Goal: Task Accomplishment & Management: Complete application form

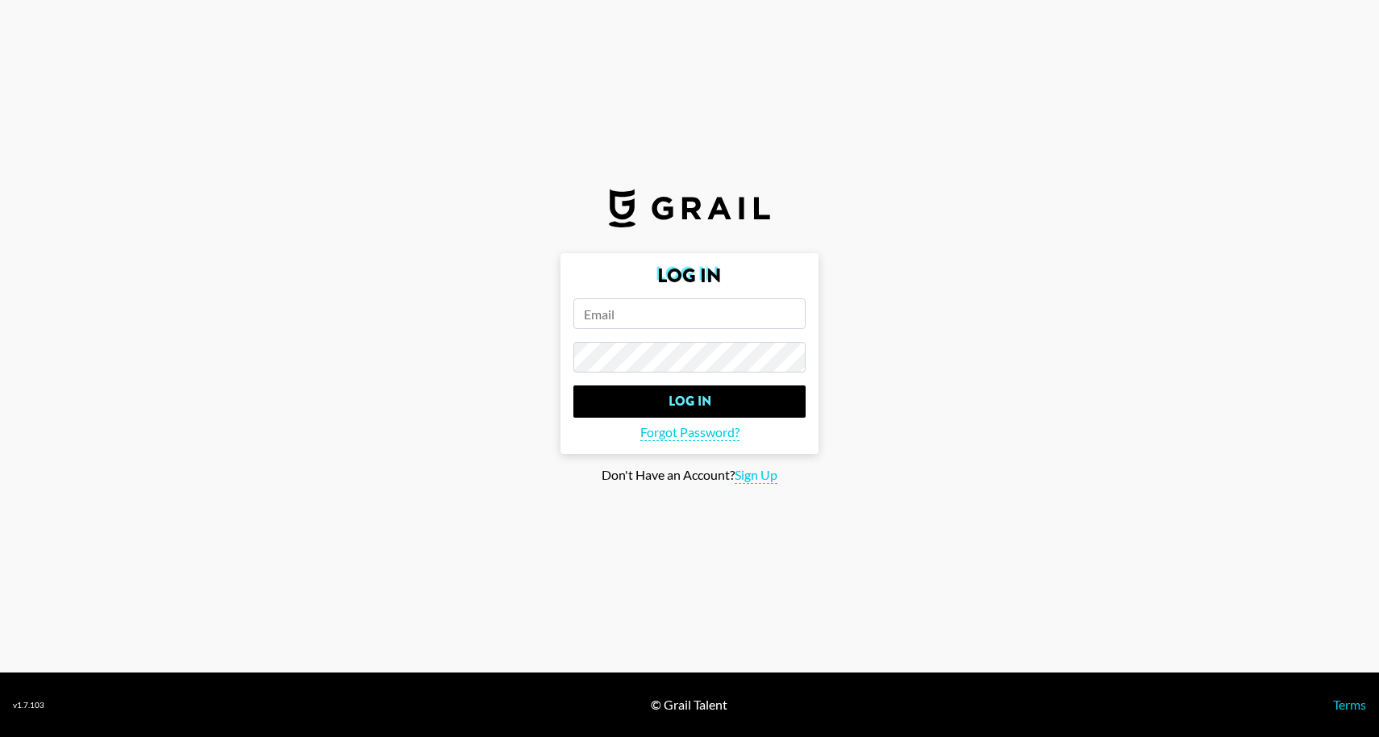
click at [677, 317] on input "email" at bounding box center [689, 313] width 232 height 31
click at [630, 323] on input "email" at bounding box center [689, 313] width 232 height 31
type input "talia.s"
click at [747, 478] on span "Sign Up" at bounding box center [755, 475] width 43 height 17
type input "Sign Up"
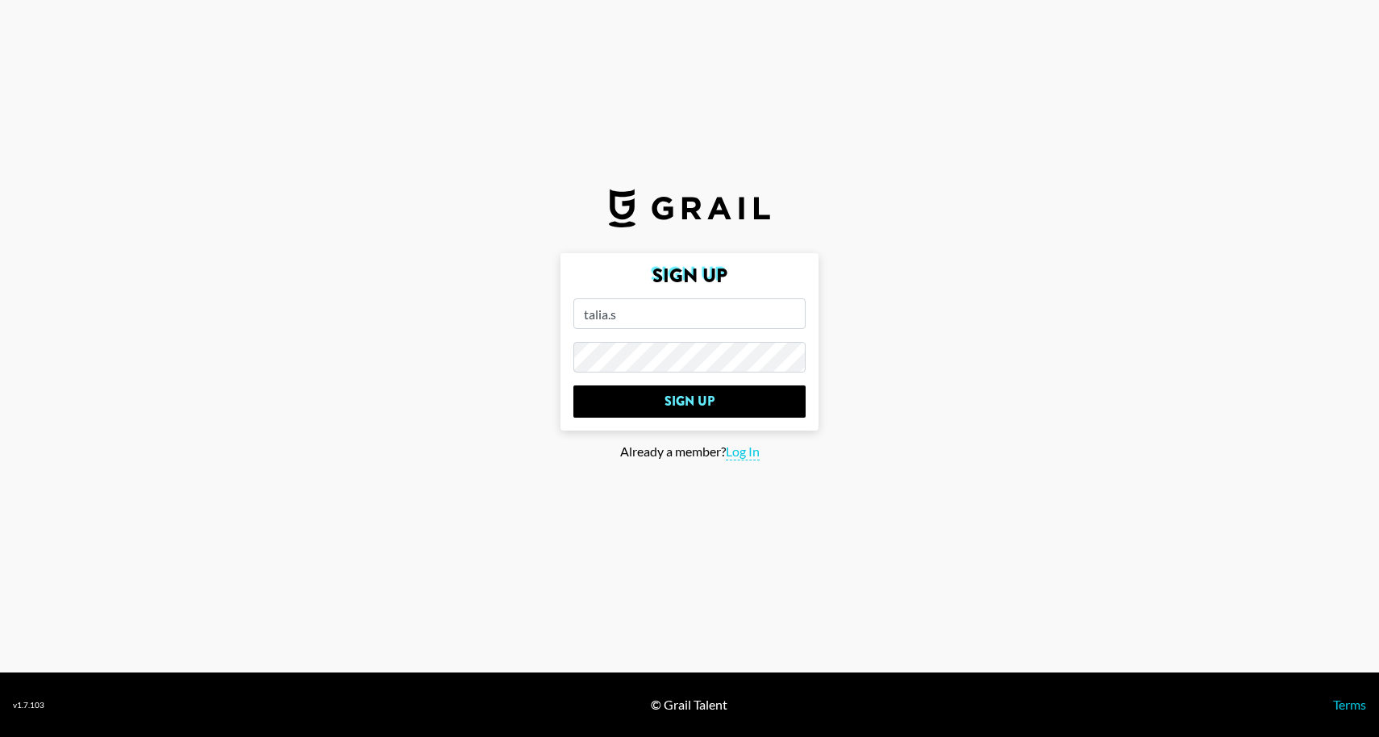
click at [636, 317] on input "talia.s" at bounding box center [689, 313] width 232 height 31
type input "[EMAIL_ADDRESS][DOMAIN_NAME]"
click at [573, 385] on input "Sign Up" at bounding box center [689, 401] width 232 height 32
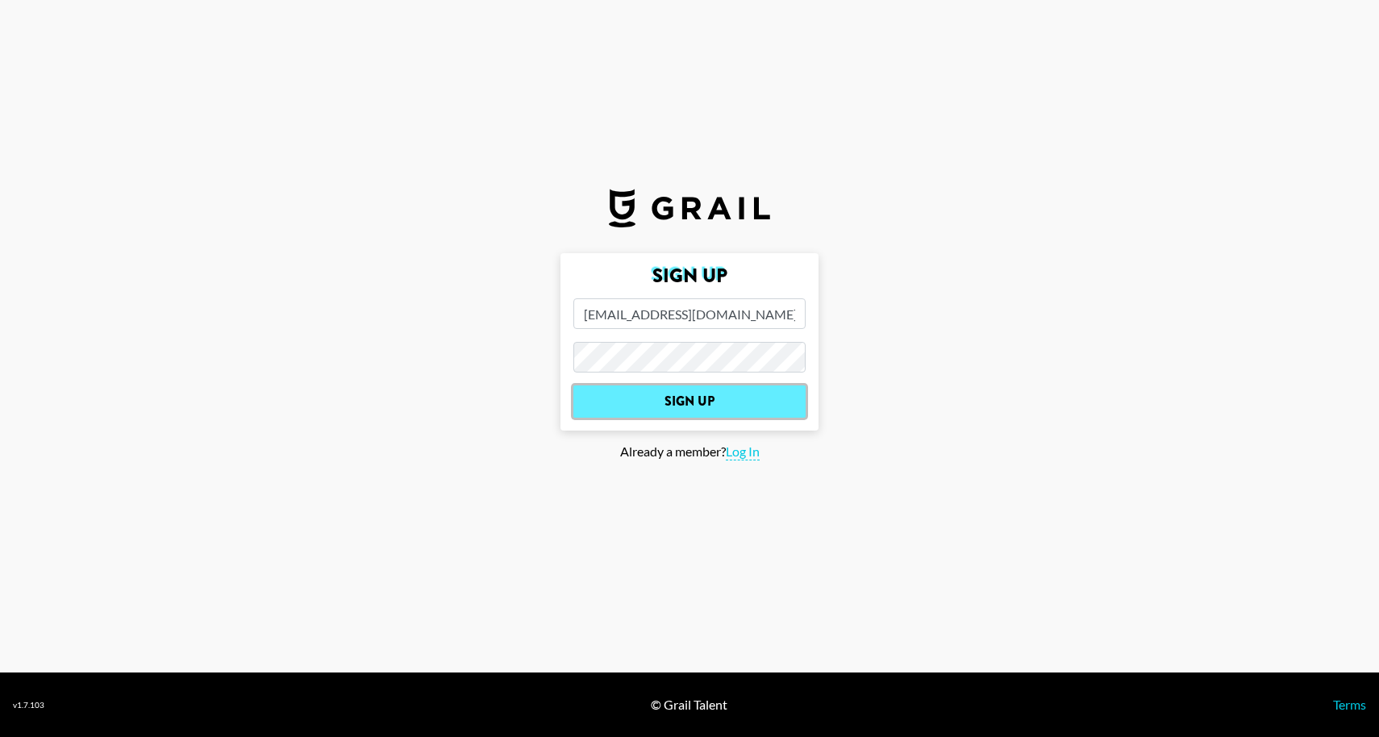
click at [756, 396] on input "Sign Up" at bounding box center [689, 401] width 232 height 32
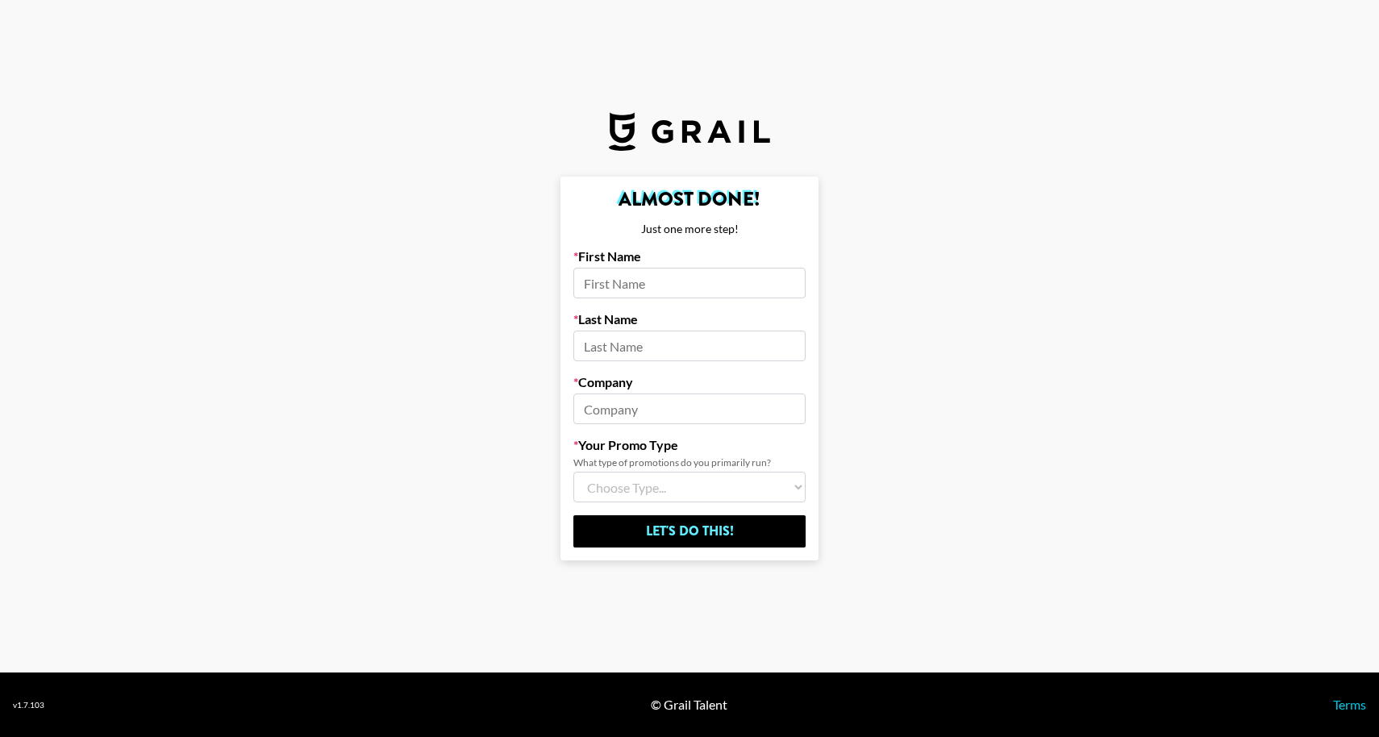
click at [613, 277] on input at bounding box center [689, 283] width 232 height 31
type input "Talia"
click at [613, 343] on input at bounding box center [689, 346] width 232 height 31
type input "[PERSON_NAME]"
click at [590, 398] on input at bounding box center [689, 408] width 232 height 31
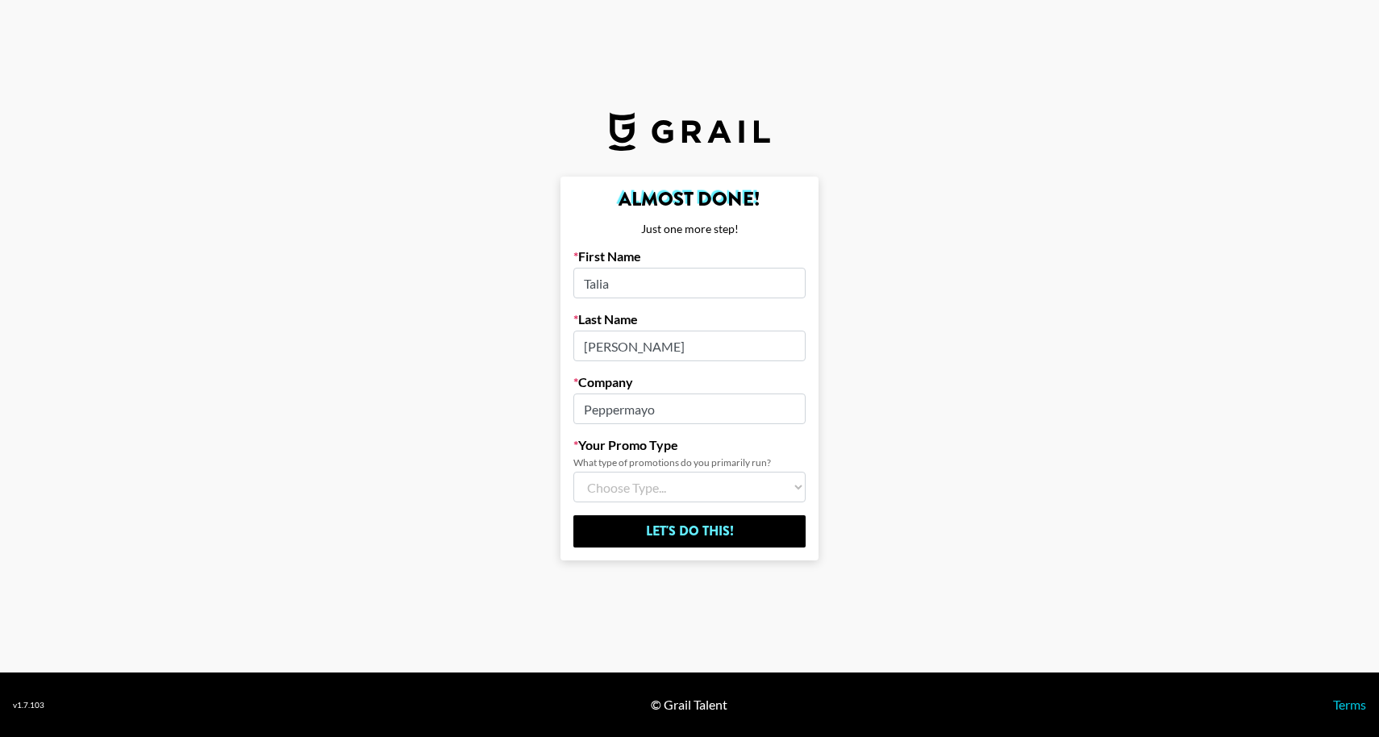
type input "Peppermayo"
click at [633, 487] on select "Choose Type... Song Promos Brand Promos Both (I work at an Agency)" at bounding box center [689, 487] width 232 height 31
select select "Brand"
click at [573, 472] on select "Choose Type... Song Promos Brand Promos Both (I work at an Agency)" at bounding box center [689, 487] width 232 height 31
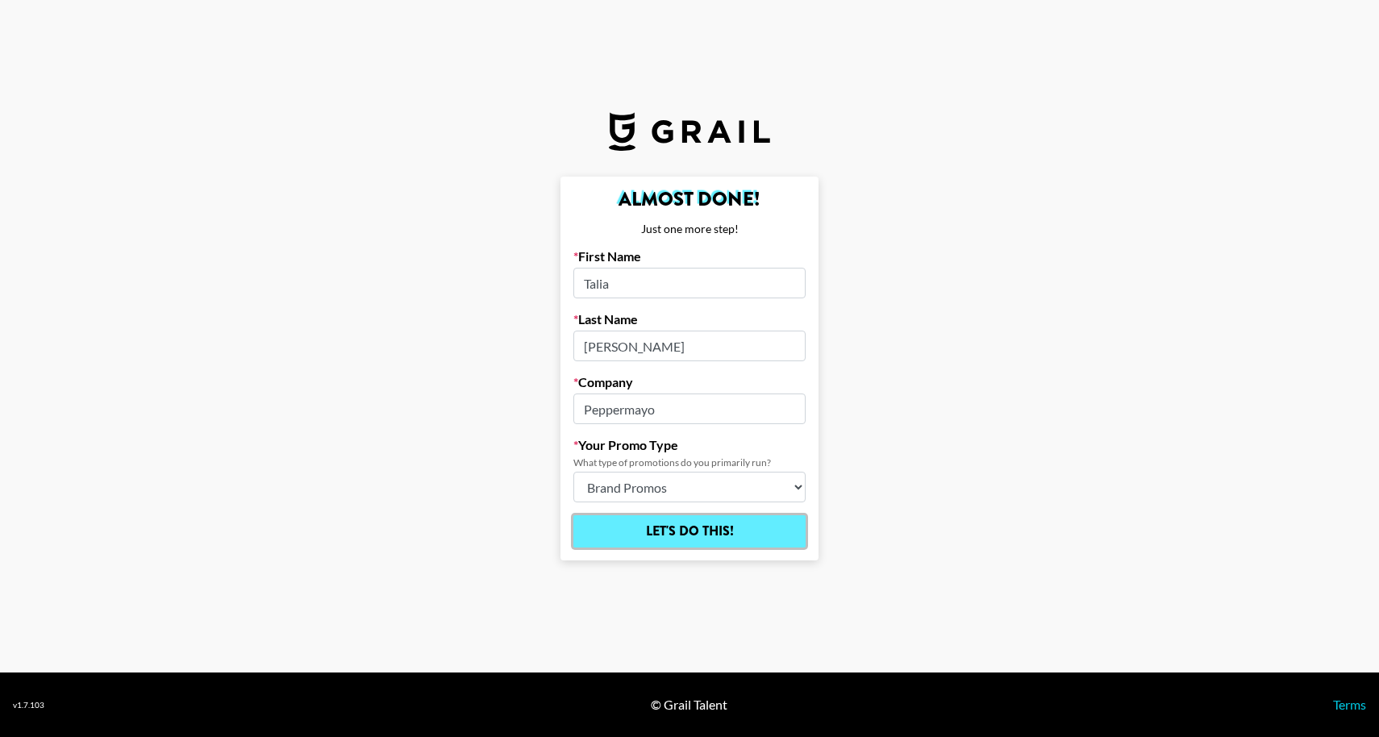
click at [647, 528] on input "Let's Do This!" at bounding box center [689, 531] width 232 height 32
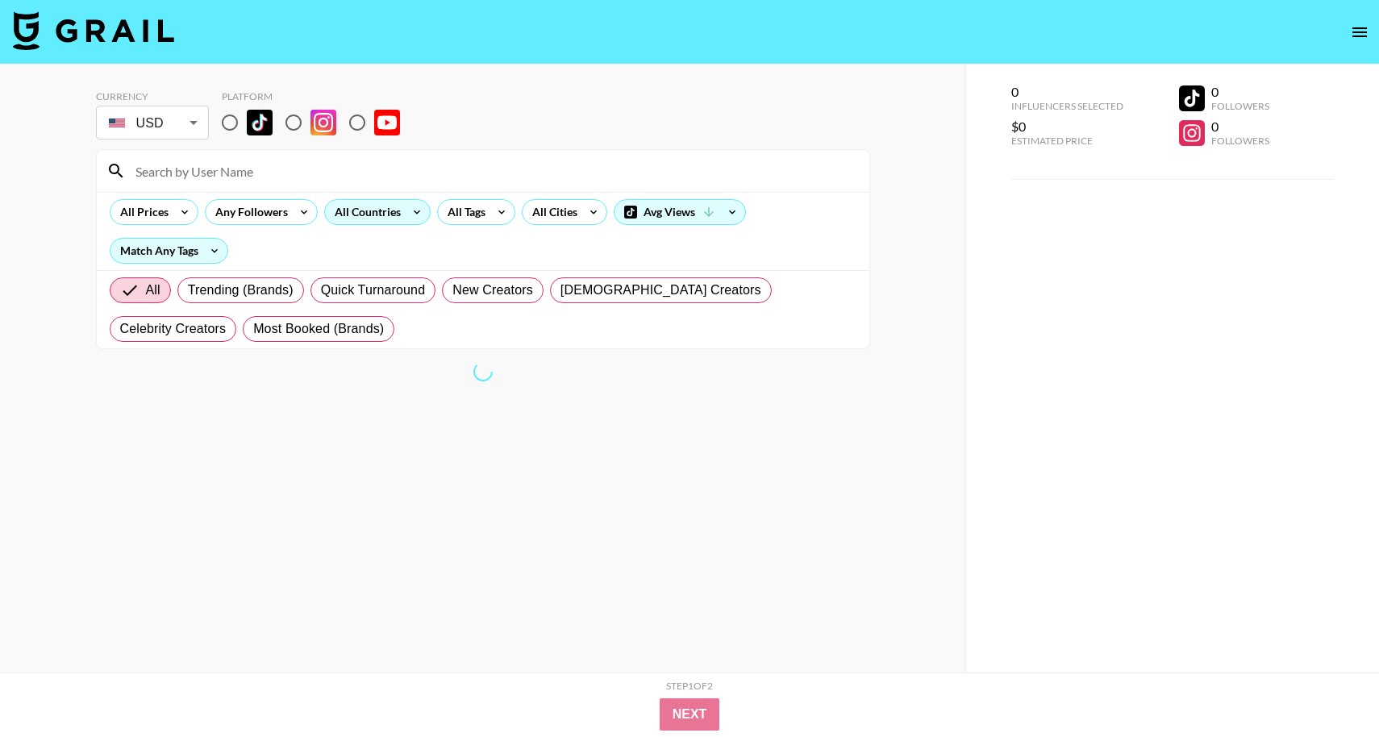
click at [398, 205] on div "All Countries" at bounding box center [364, 212] width 79 height 24
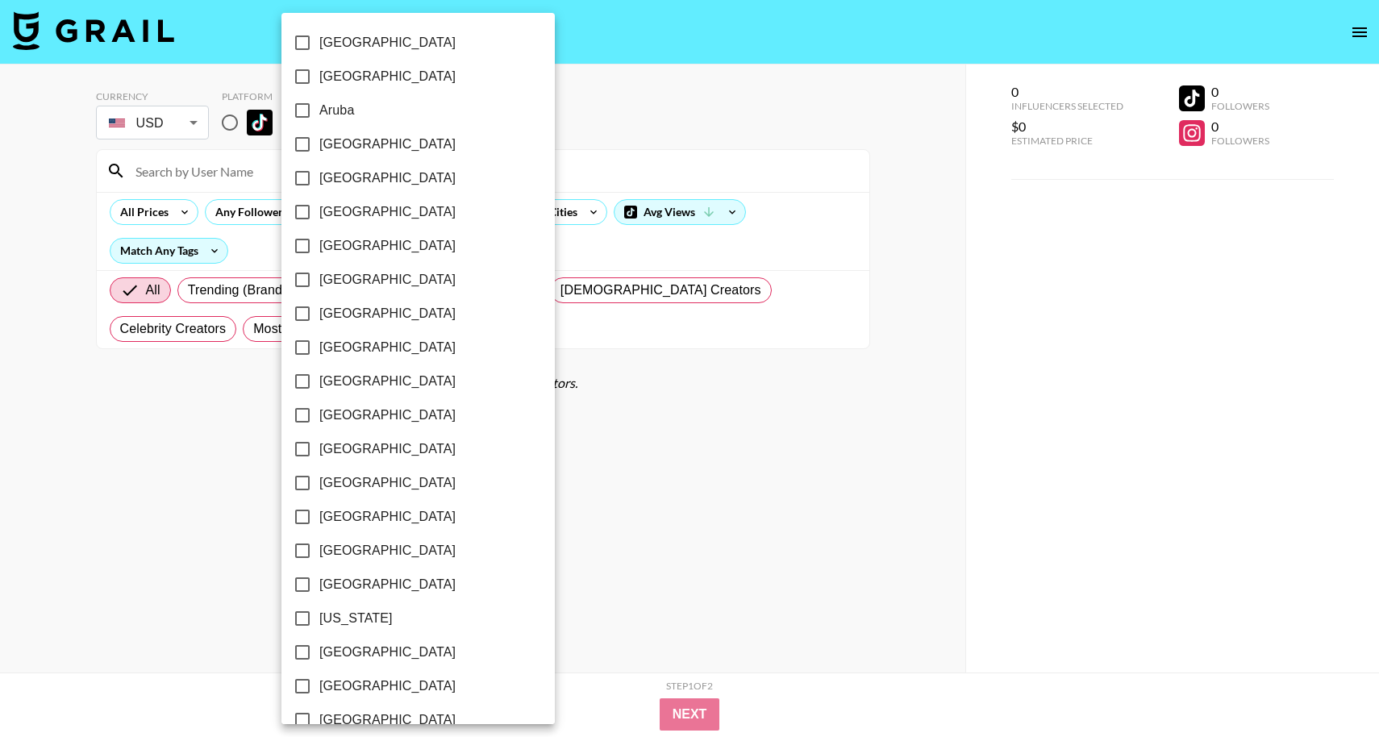
click at [151, 122] on div at bounding box center [689, 368] width 1379 height 737
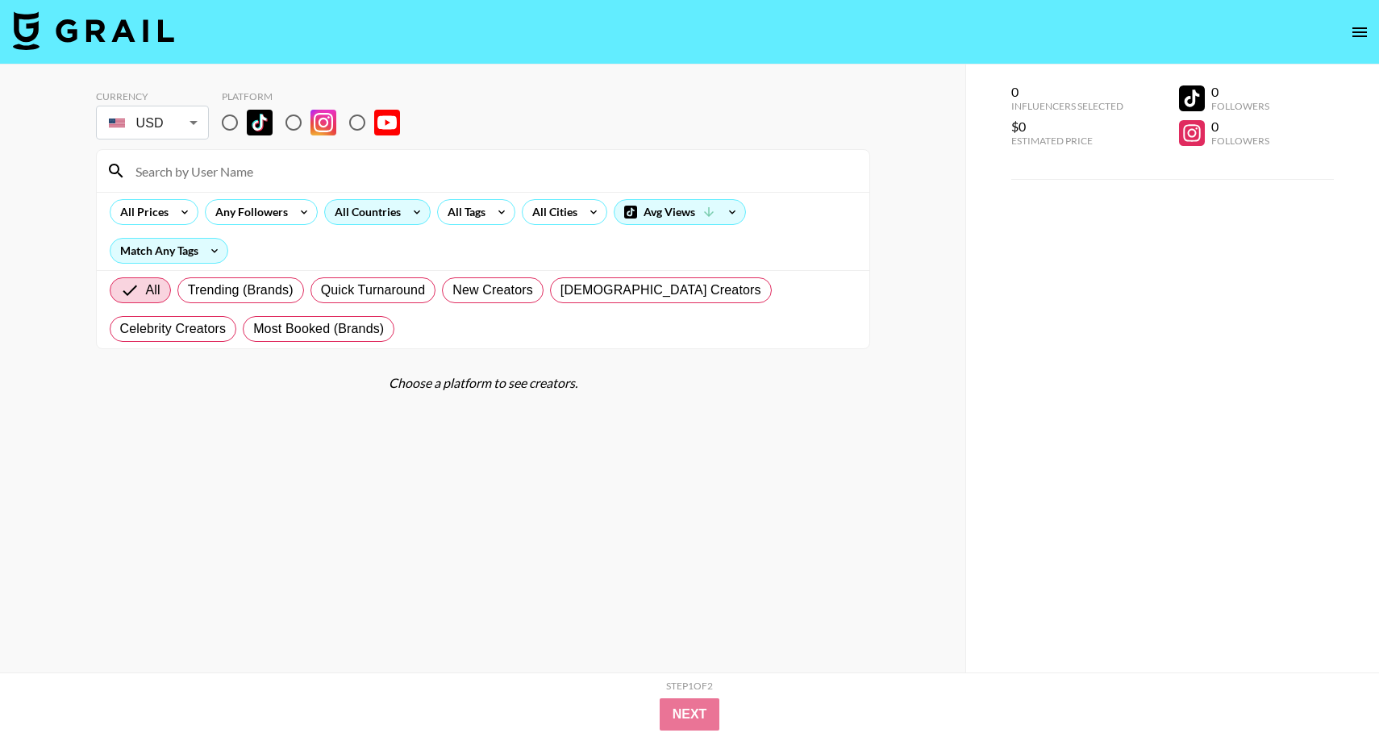
click at [389, 207] on div "All Countries" at bounding box center [364, 212] width 79 height 24
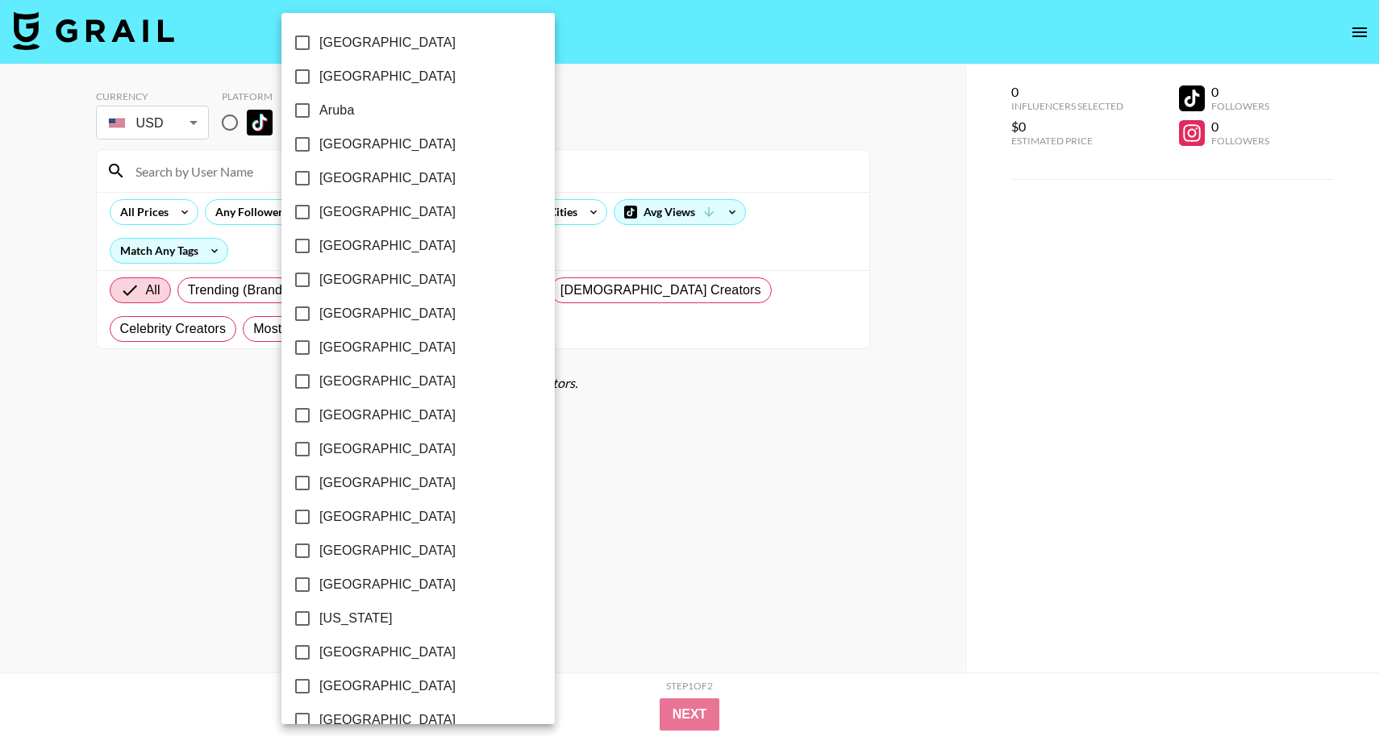
click at [357, 141] on span "[GEOGRAPHIC_DATA]" at bounding box center [387, 144] width 136 height 19
click at [319, 141] on input "[GEOGRAPHIC_DATA]" at bounding box center [302, 144] width 34 height 34
checkbox input "true"
click at [677, 460] on div at bounding box center [689, 368] width 1379 height 737
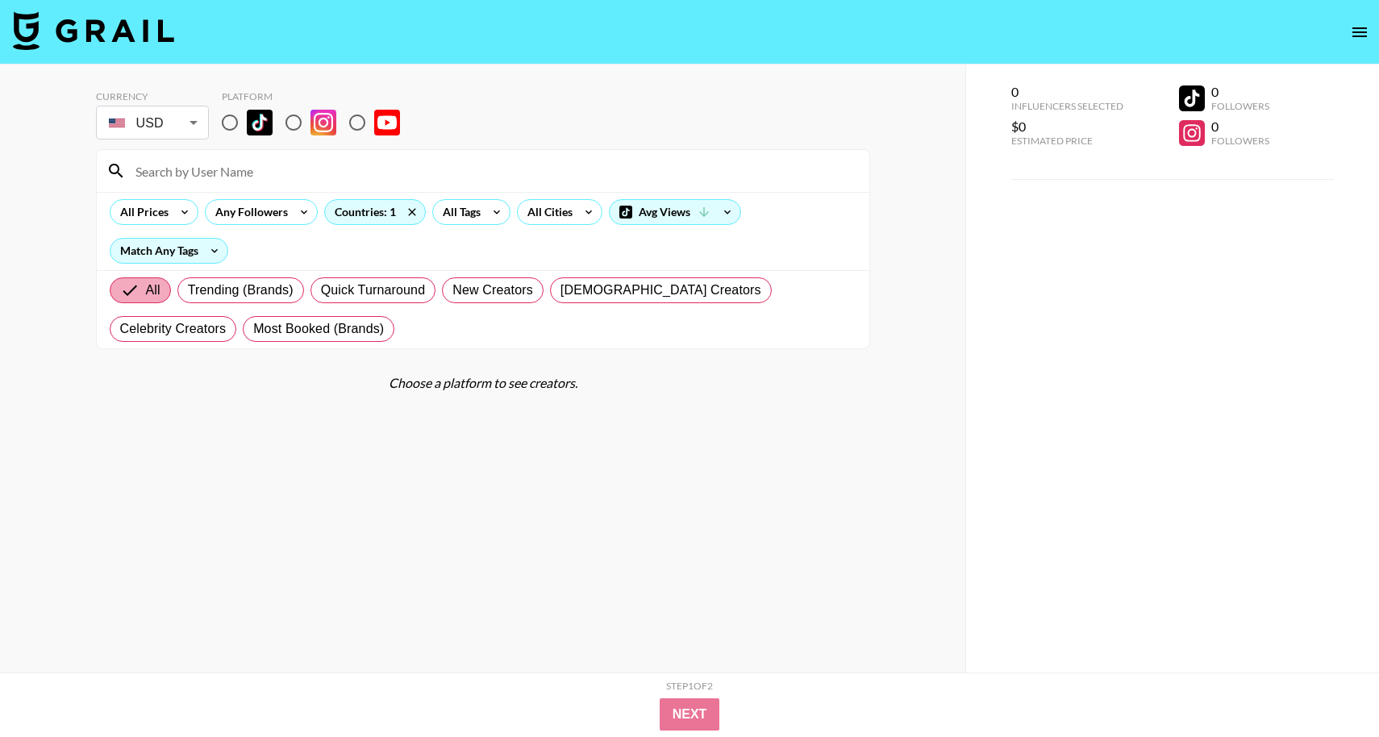
click at [158, 291] on span "All" at bounding box center [153, 290] width 15 height 19
click at [146, 291] on input "All" at bounding box center [133, 290] width 26 height 19
click at [489, 206] on icon at bounding box center [497, 212] width 26 height 24
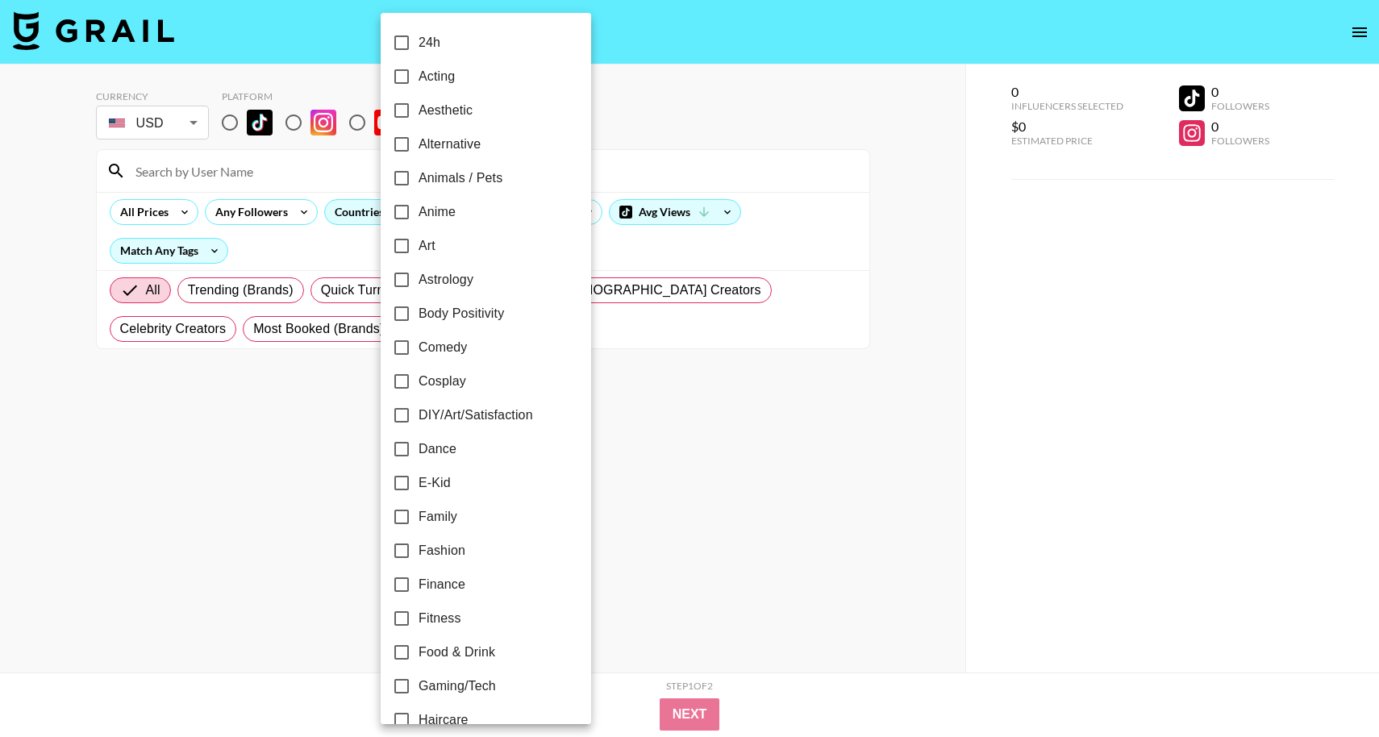
click at [306, 249] on div at bounding box center [689, 368] width 1379 height 737
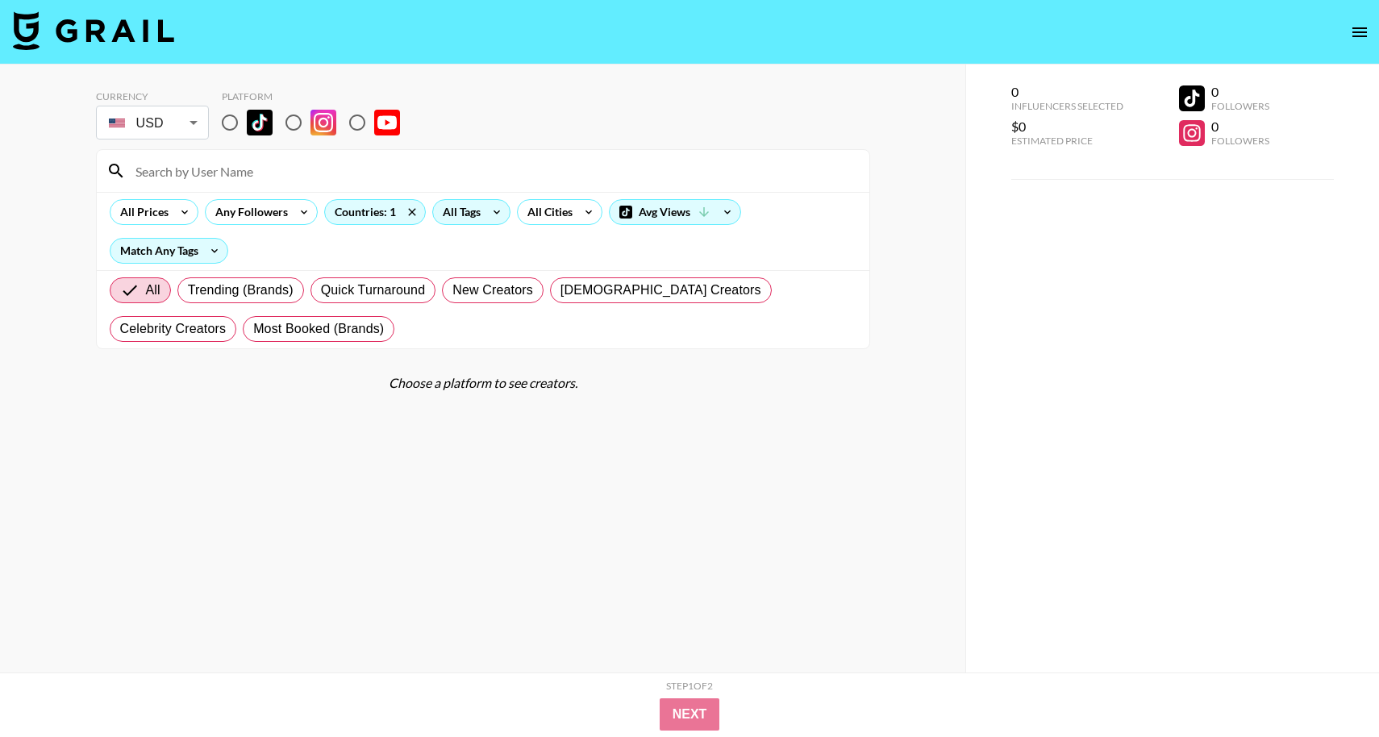
scroll to position [19, 0]
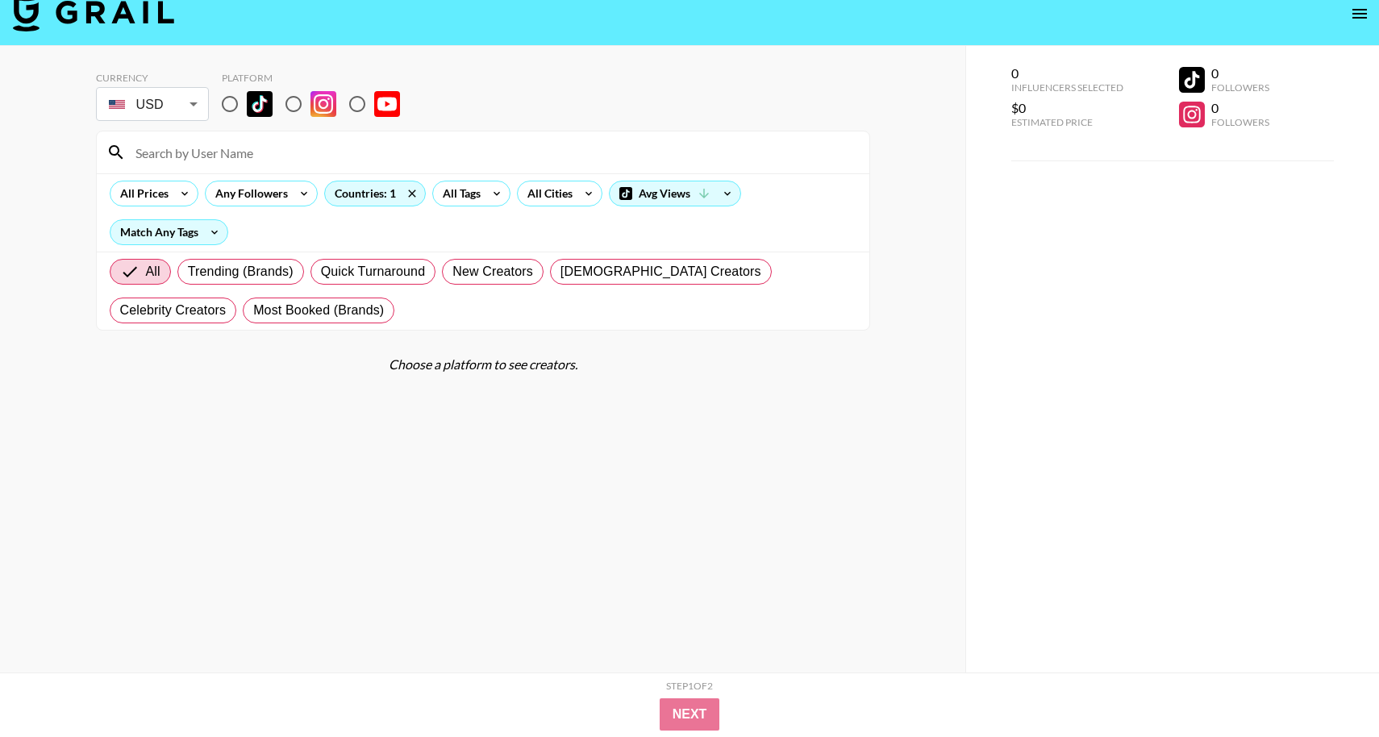
click at [296, 98] on input "radio" at bounding box center [294, 104] width 34 height 34
radio input "true"
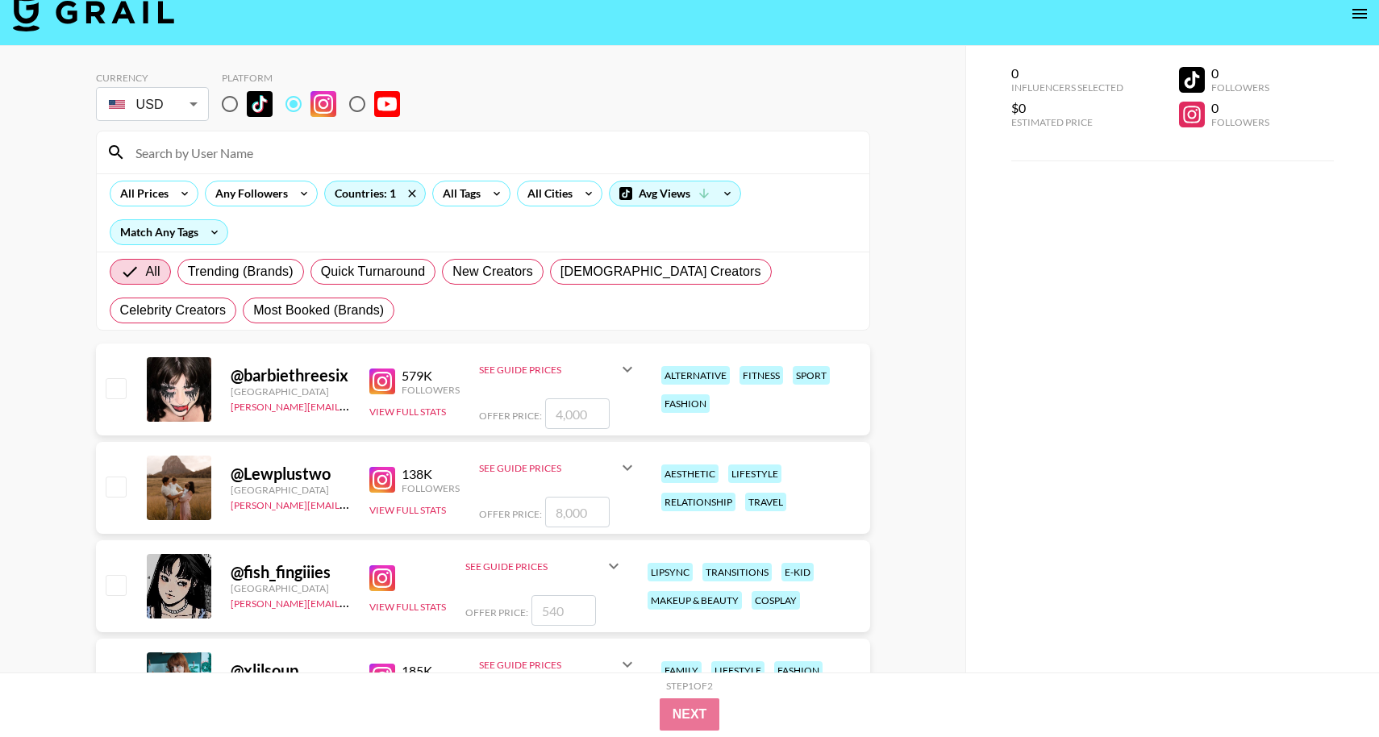
scroll to position [0, 0]
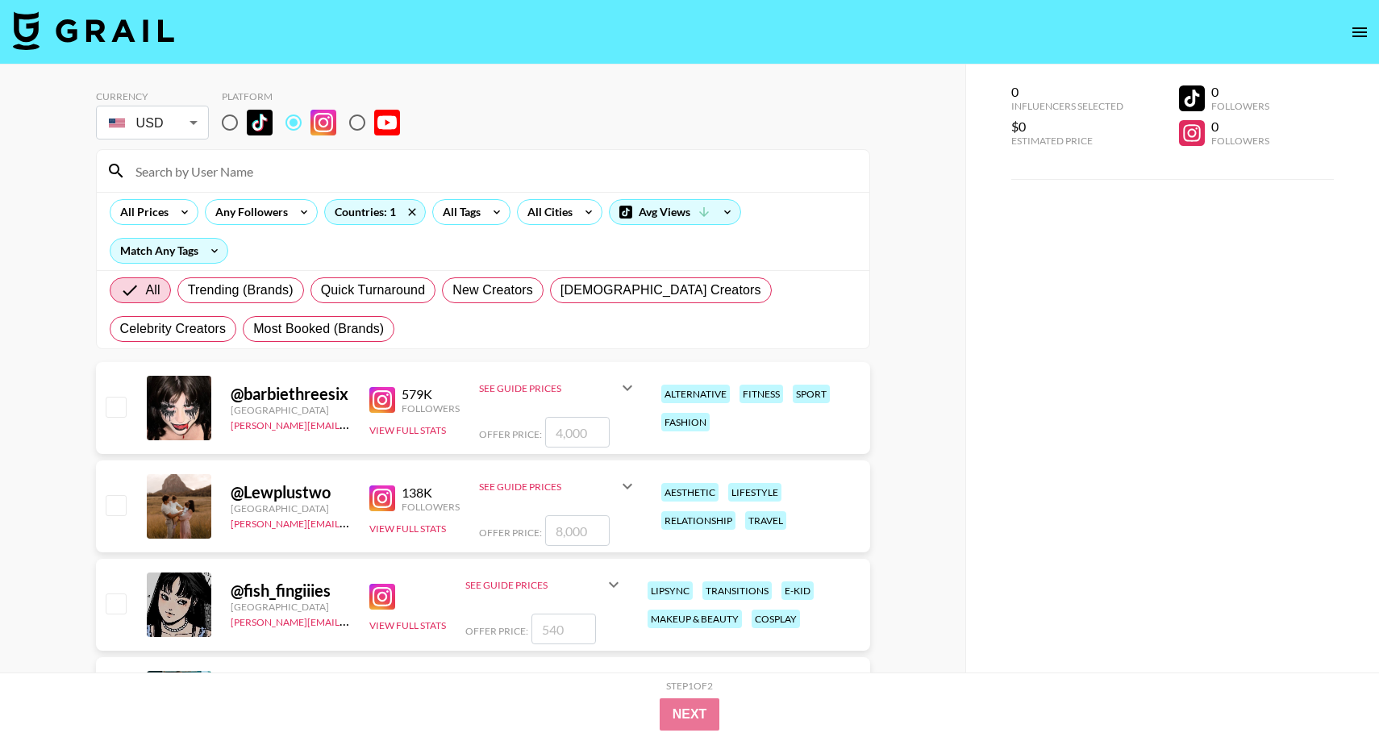
click at [218, 118] on input "radio" at bounding box center [230, 123] width 34 height 34
radio input "true"
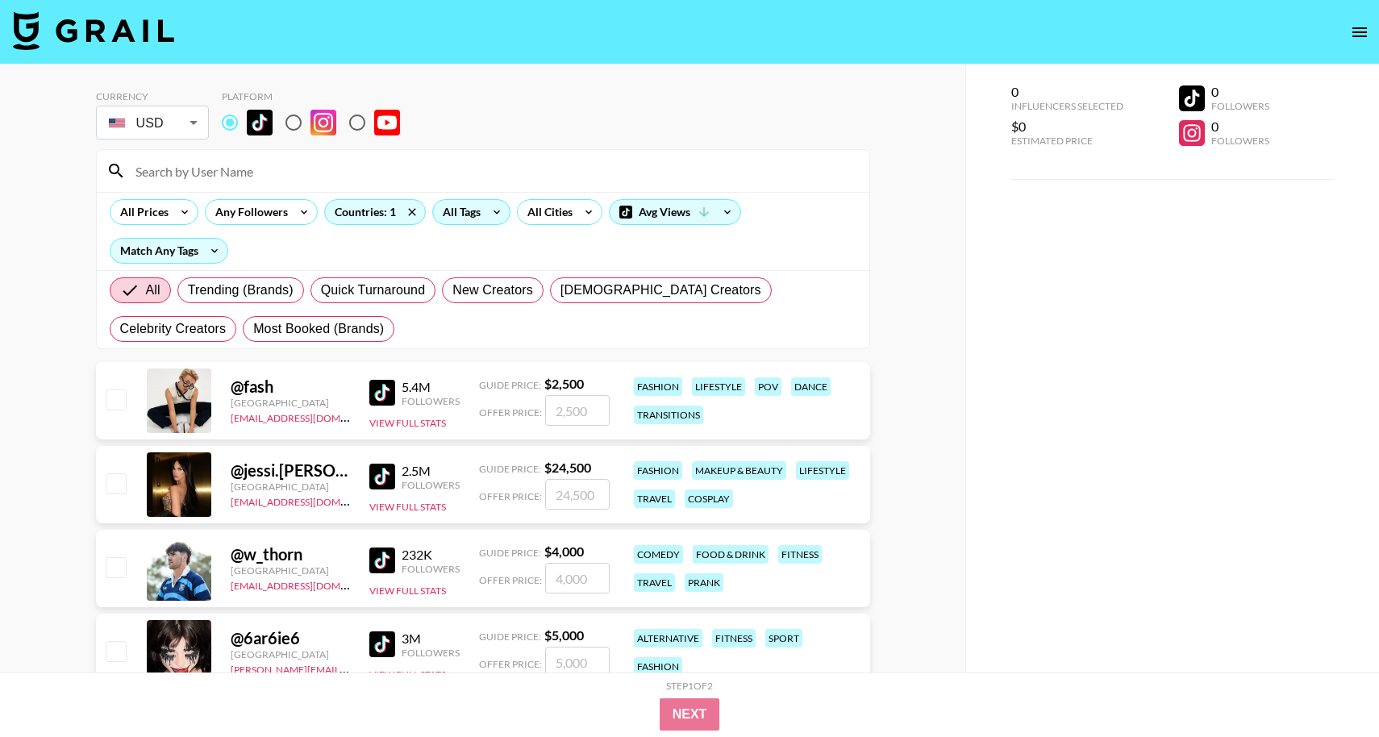
click at [471, 207] on div "All Tags" at bounding box center [458, 212] width 51 height 24
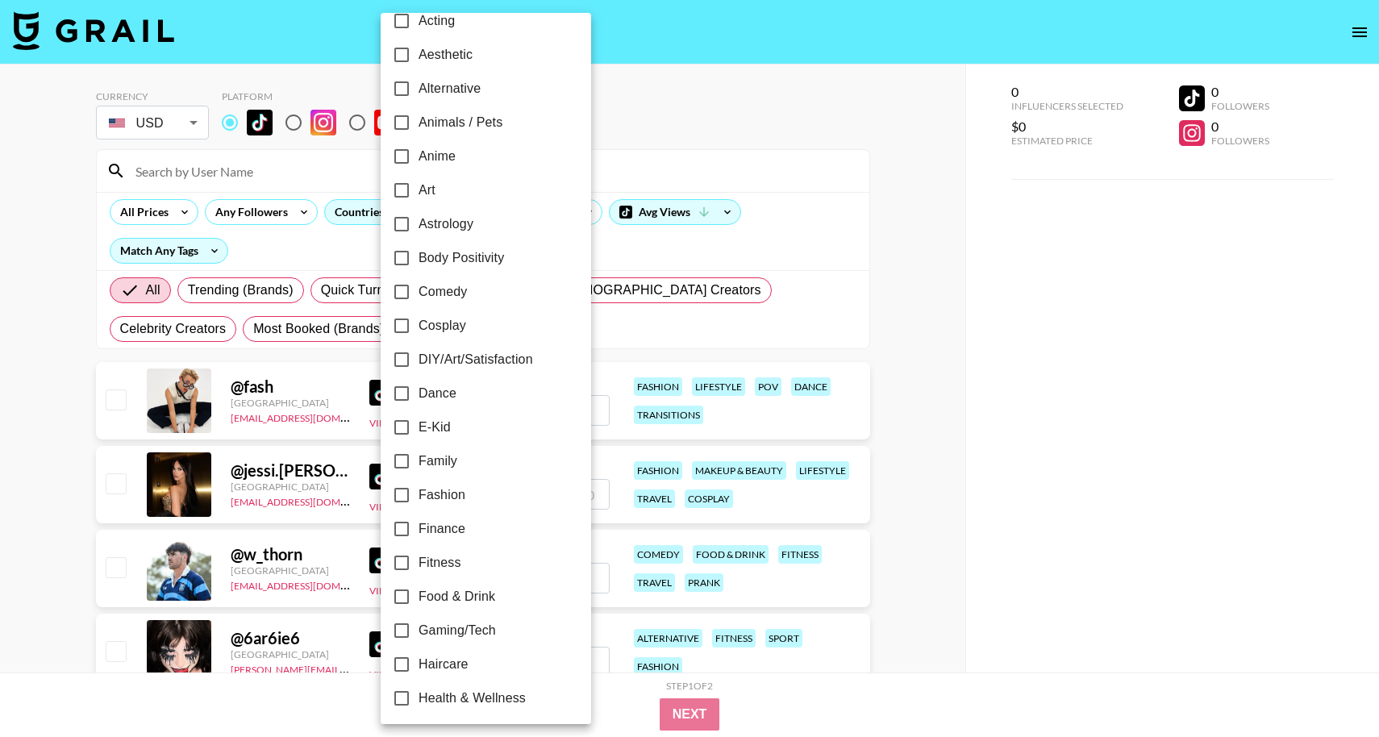
scroll to position [57, 0]
click at [435, 498] on span "Fashion" at bounding box center [441, 493] width 47 height 19
click at [418, 498] on input "Fashion" at bounding box center [402, 493] width 34 height 34
checkbox input "true"
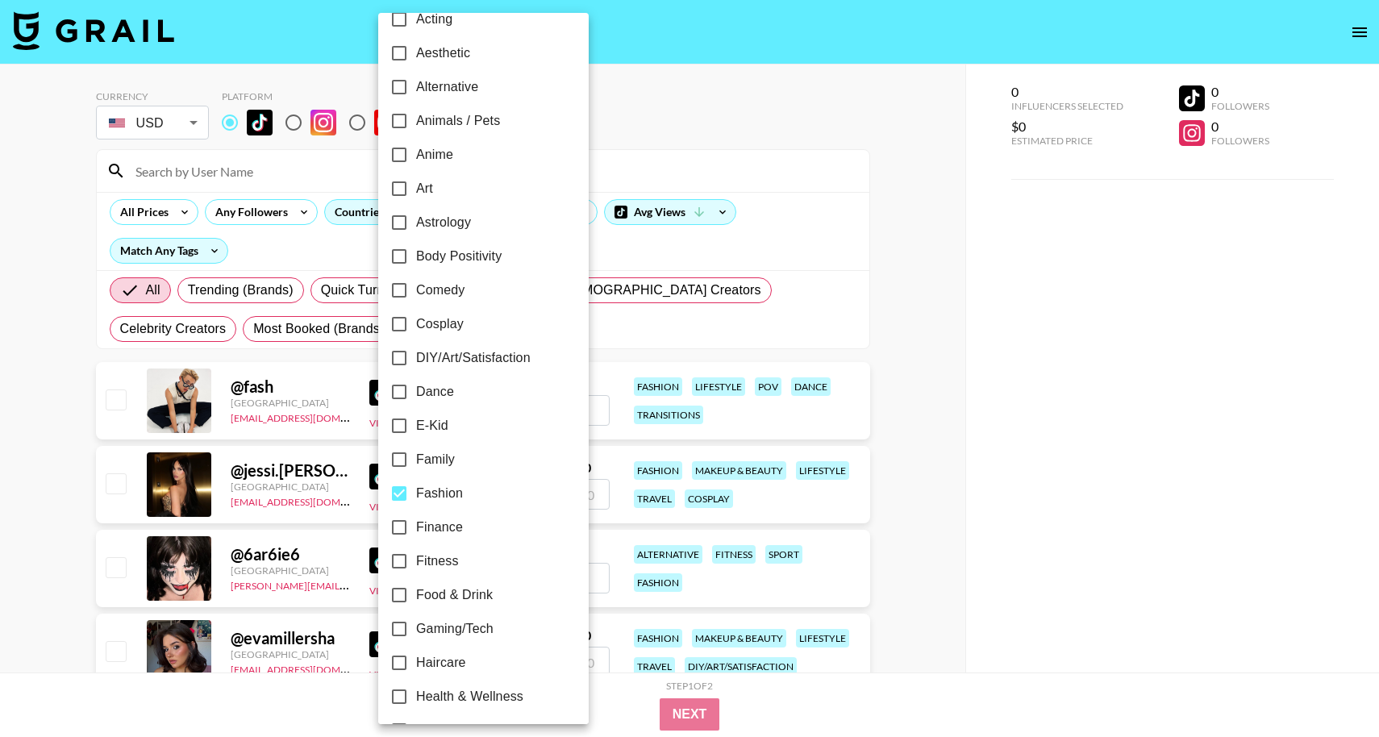
click at [720, 335] on div at bounding box center [689, 368] width 1379 height 737
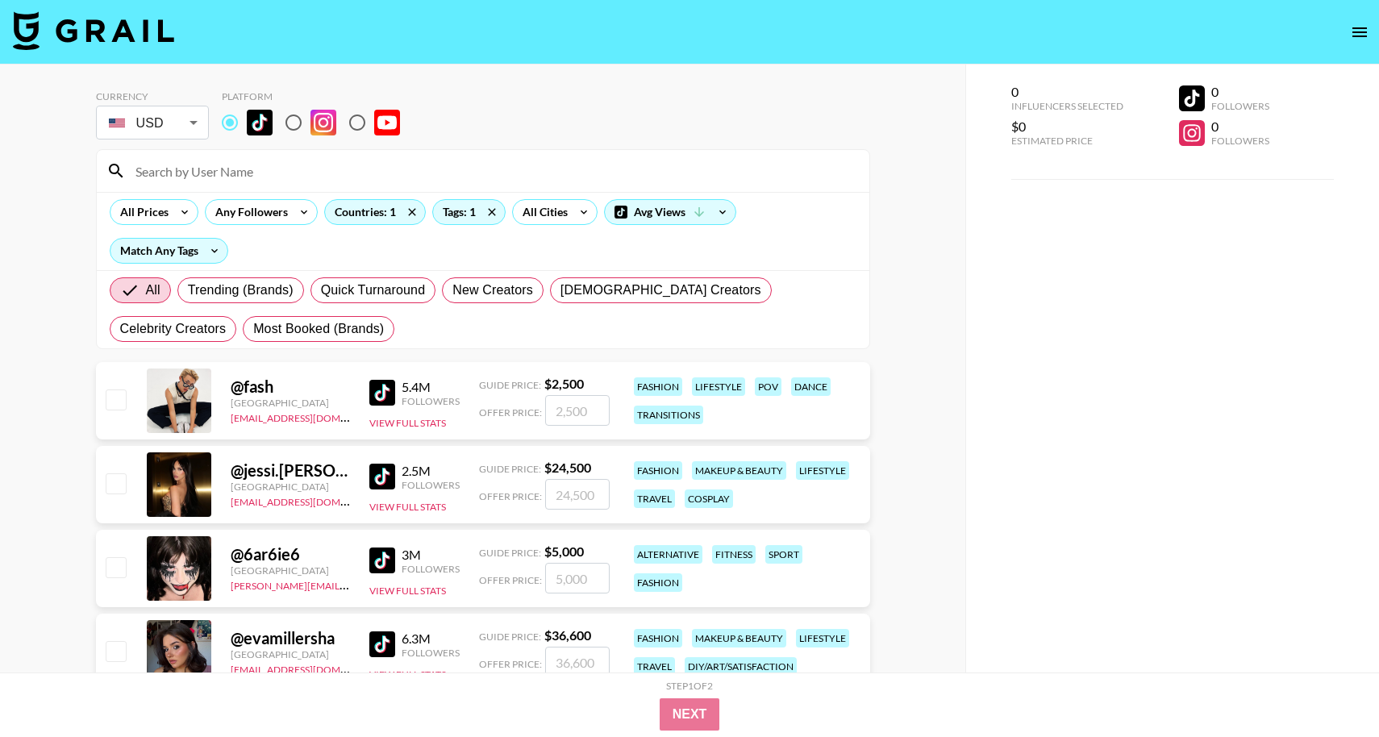
click at [382, 479] on img at bounding box center [382, 477] width 26 height 26
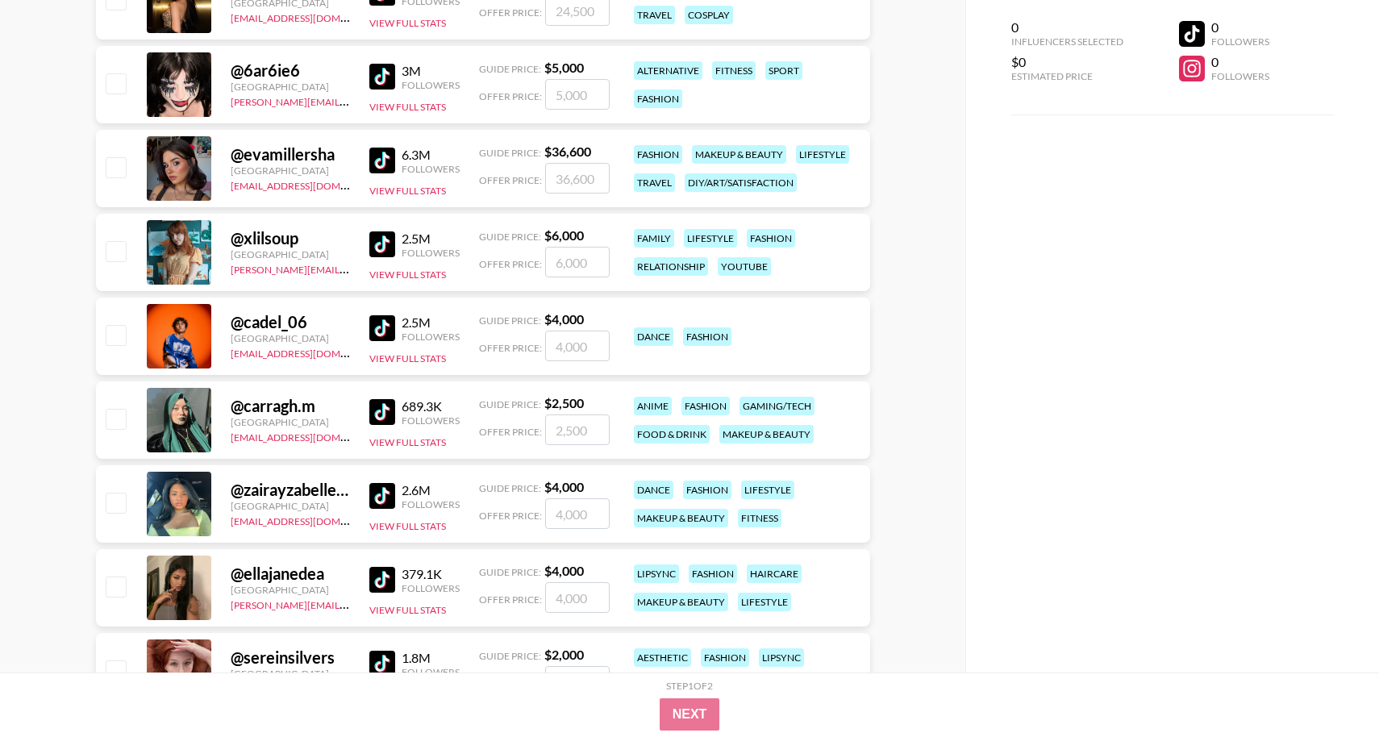
scroll to position [512, 0]
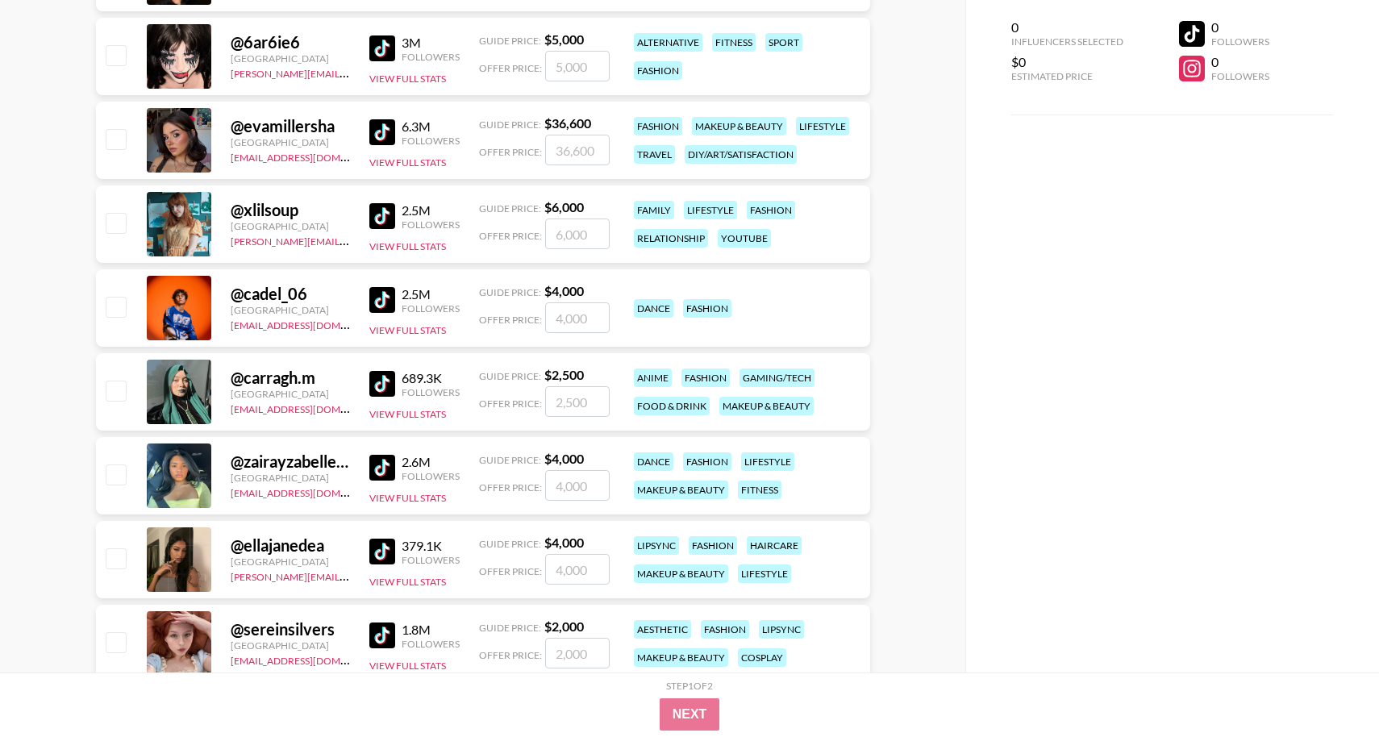
click at [383, 464] on img at bounding box center [382, 468] width 26 height 26
click at [382, 544] on img at bounding box center [382, 552] width 26 height 26
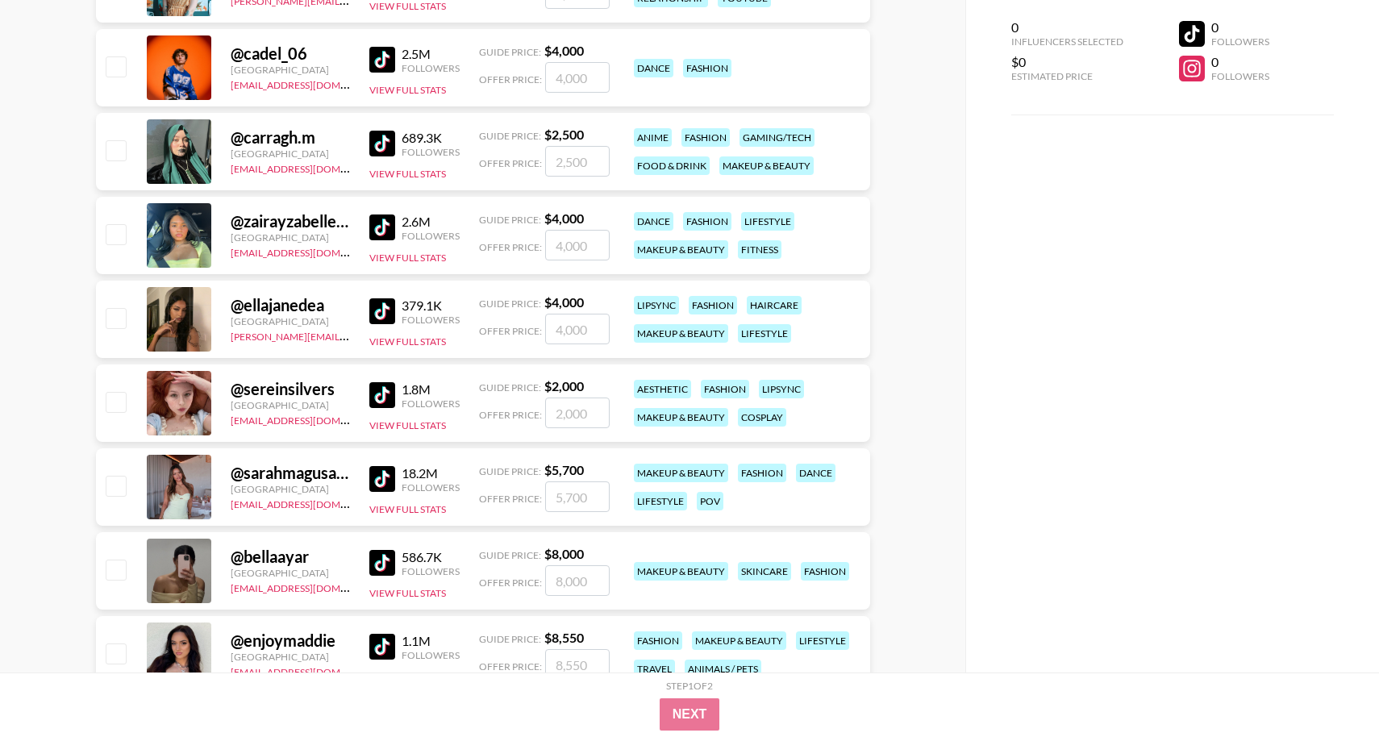
scroll to position [759, 0]
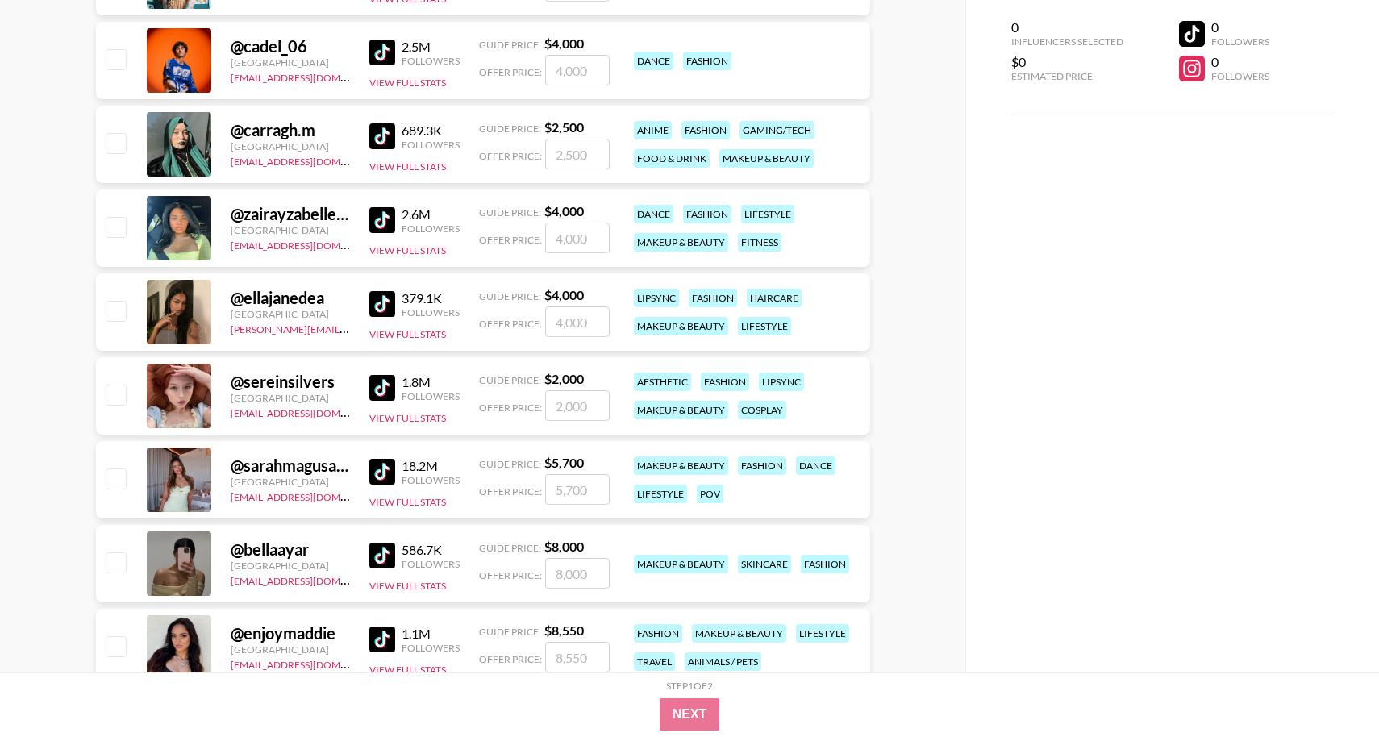
click at [384, 555] on img at bounding box center [382, 556] width 26 height 26
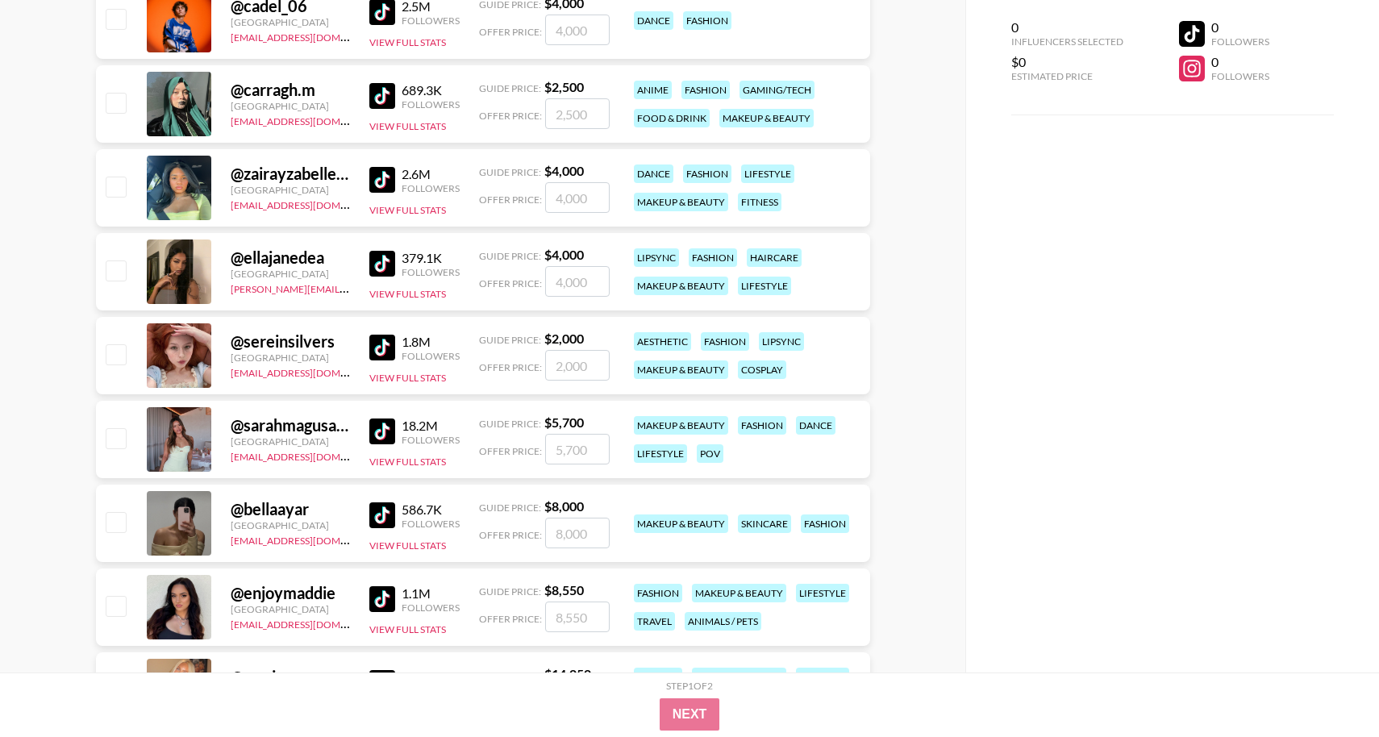
scroll to position [802, 0]
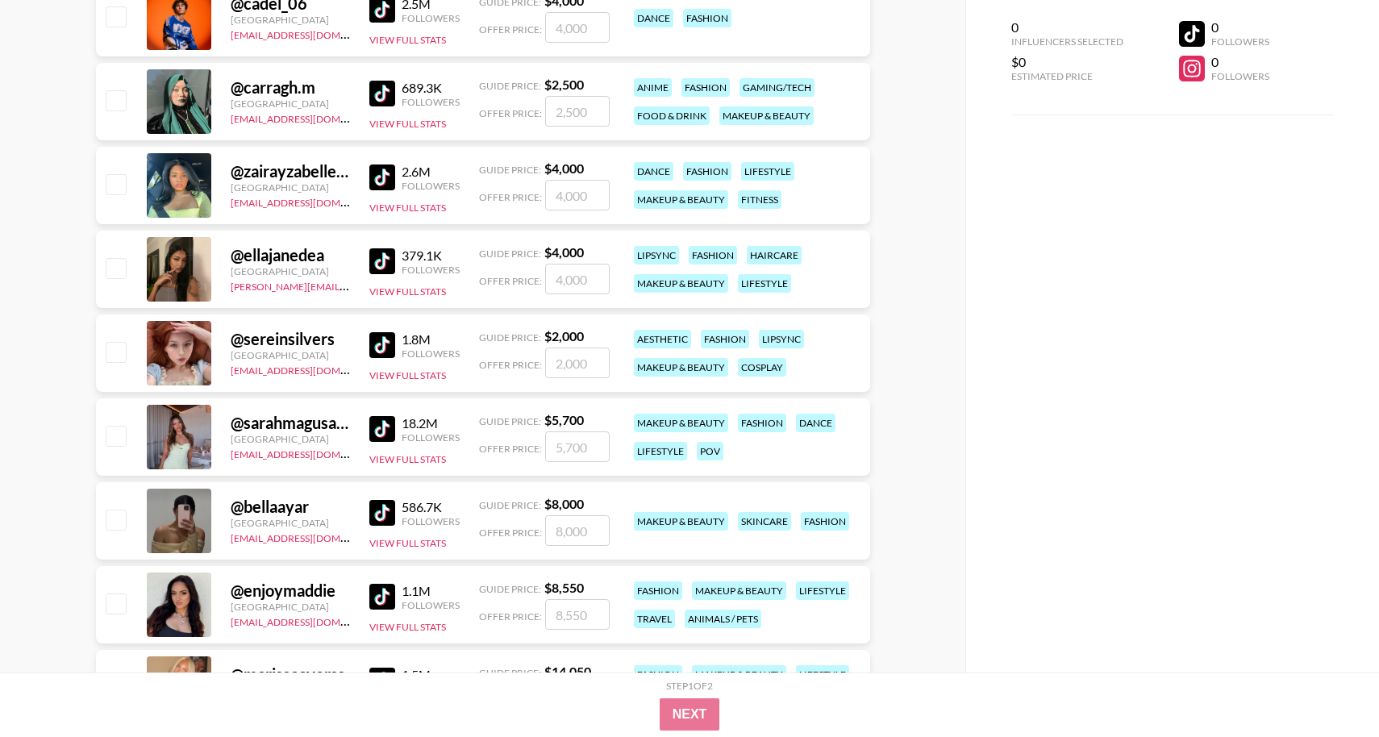
click at [381, 586] on img at bounding box center [382, 597] width 26 height 26
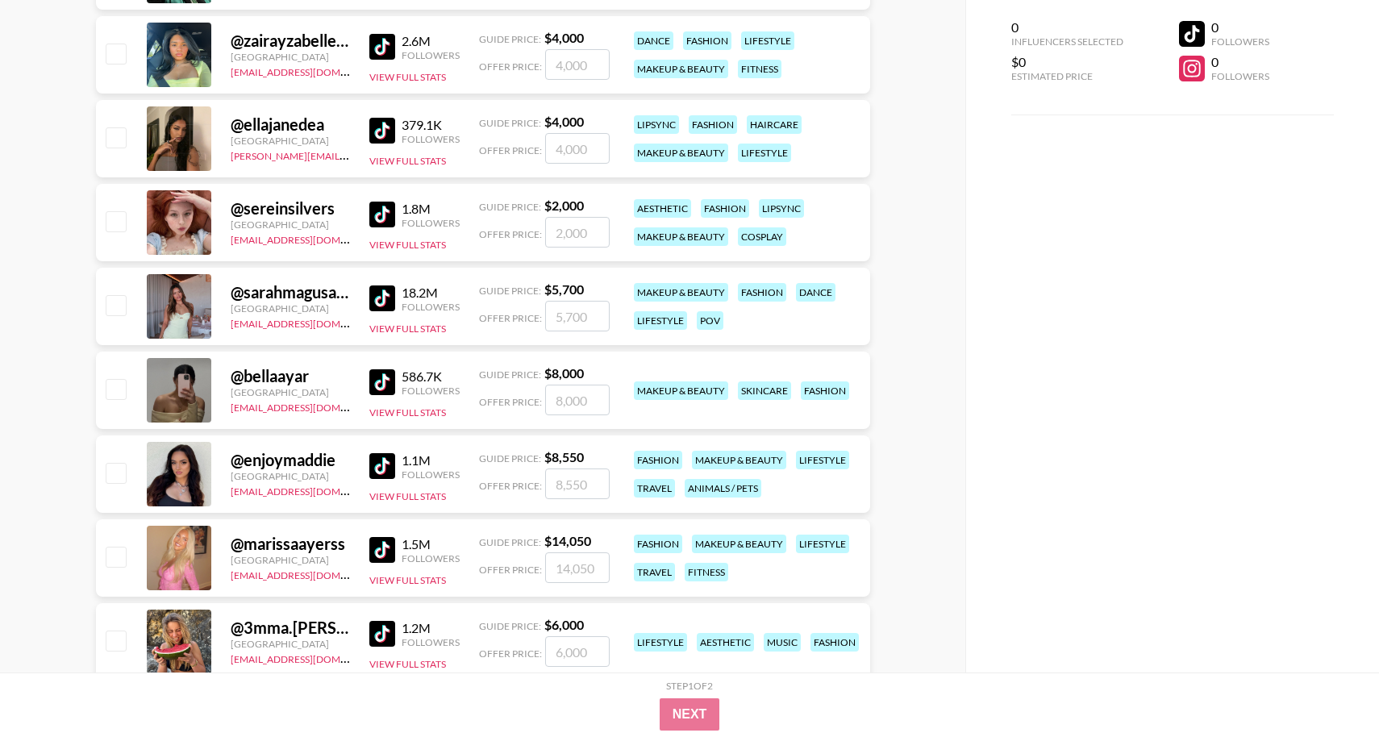
scroll to position [939, 0]
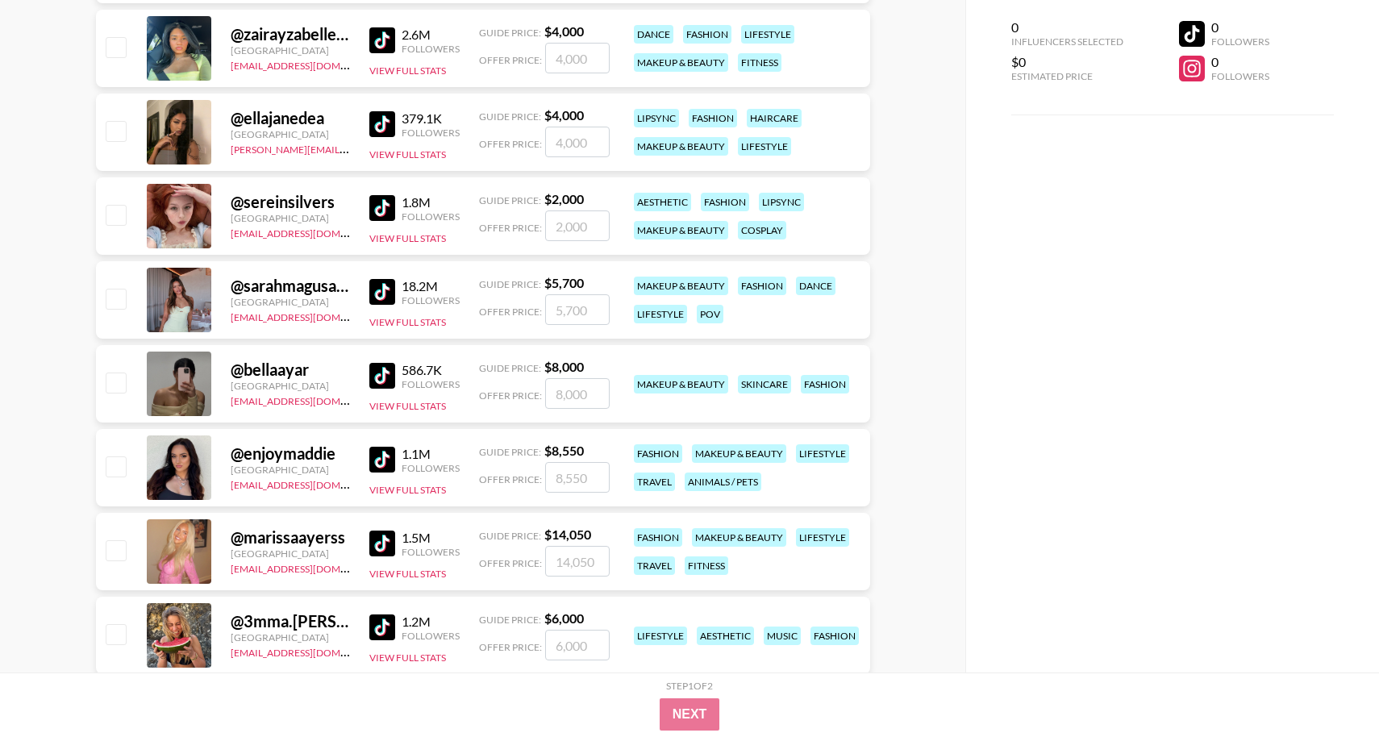
click at [381, 539] on img at bounding box center [382, 543] width 26 height 26
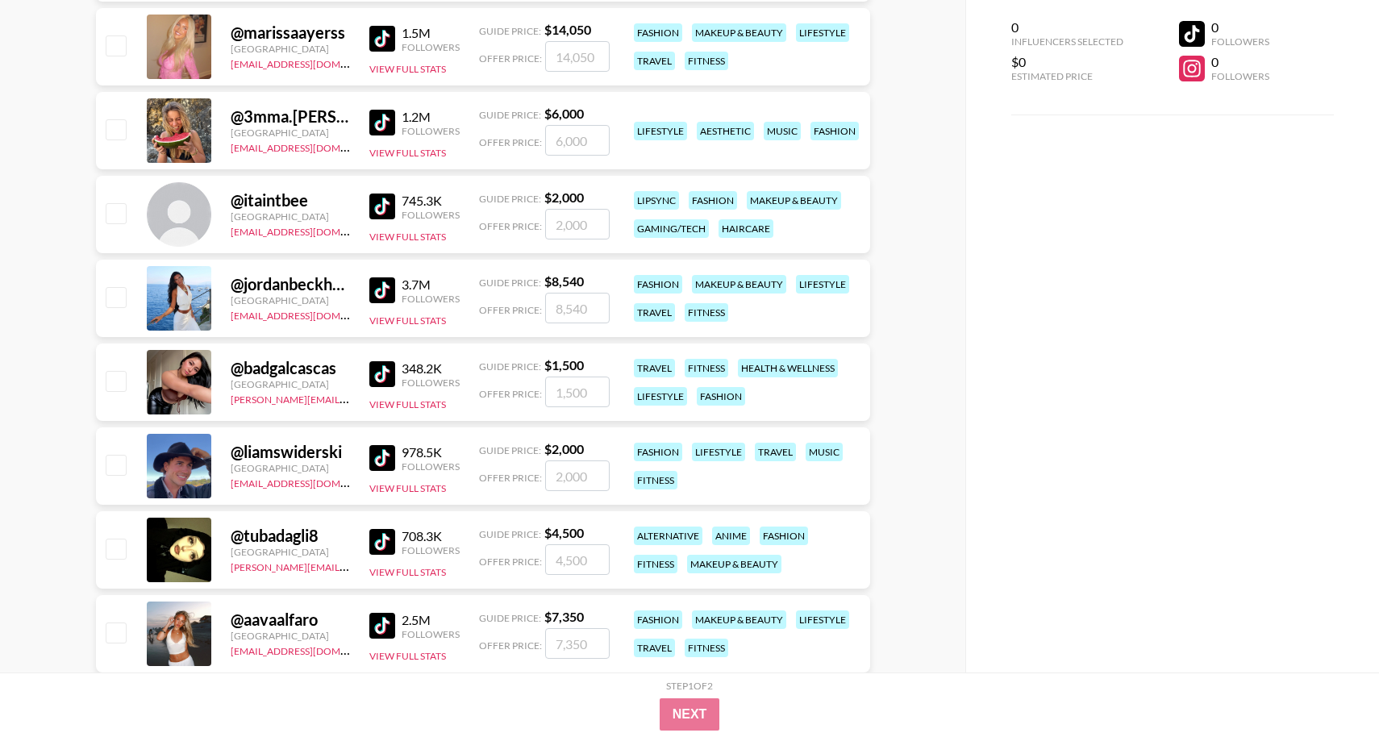
scroll to position [1447, 0]
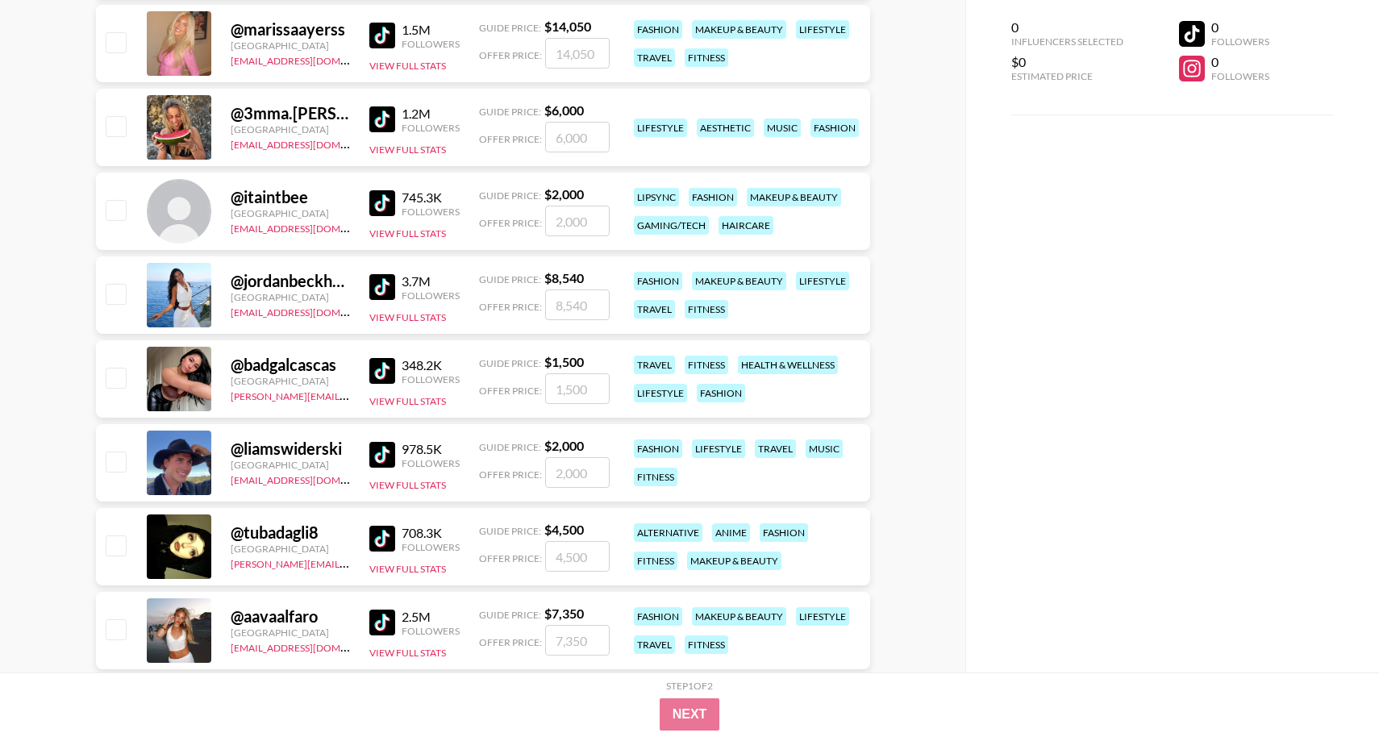
click at [376, 368] on img at bounding box center [382, 371] width 26 height 26
click at [383, 623] on img at bounding box center [382, 622] width 26 height 26
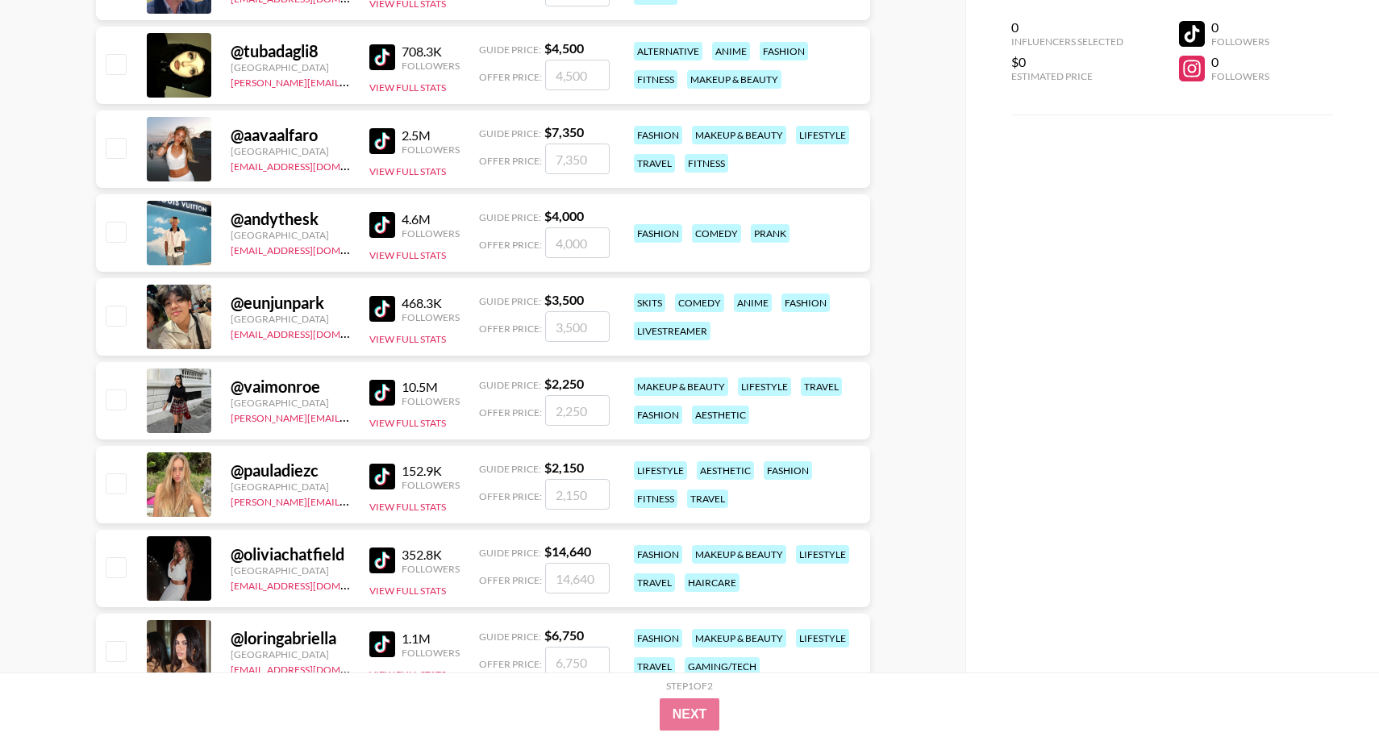
scroll to position [1998, 0]
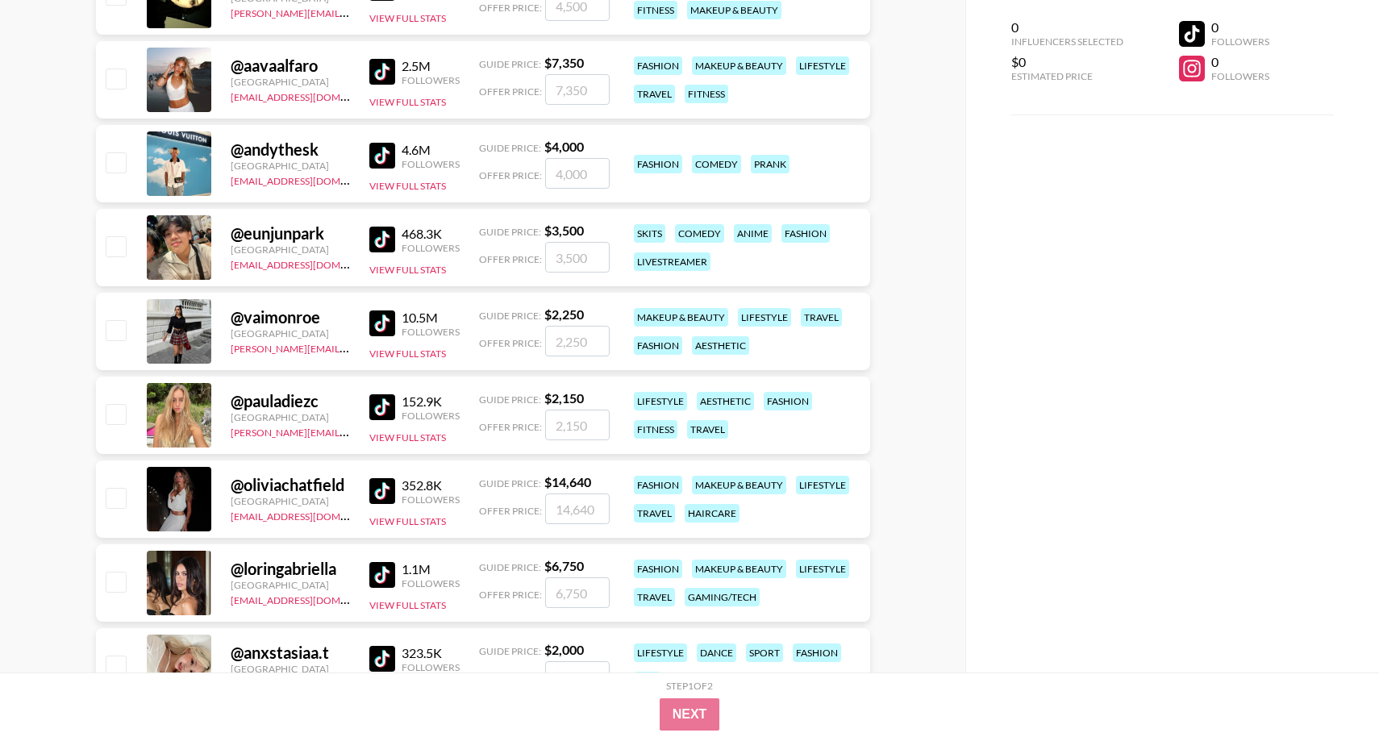
click at [383, 326] on img at bounding box center [382, 323] width 26 height 26
click at [382, 399] on img at bounding box center [382, 407] width 26 height 26
click at [380, 576] on img at bounding box center [382, 575] width 26 height 26
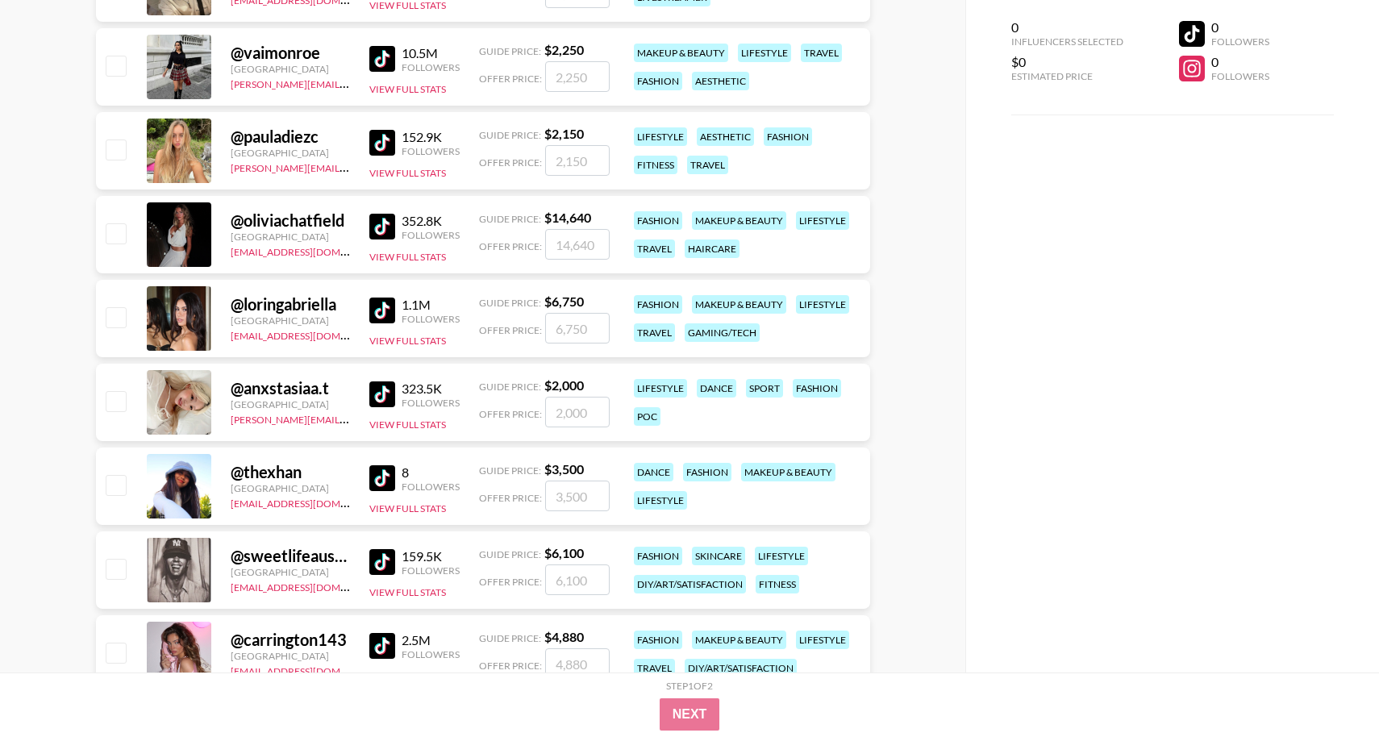
scroll to position [2265, 0]
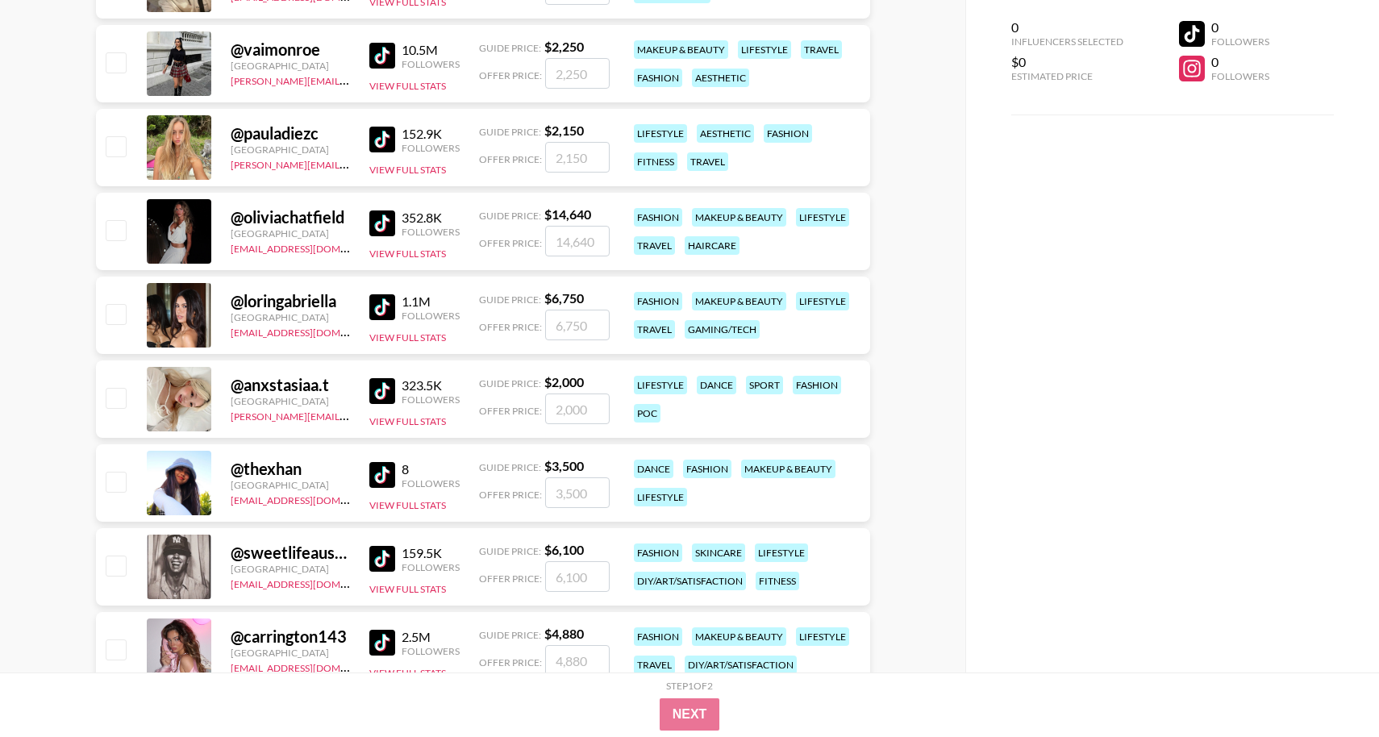
click at [380, 385] on img at bounding box center [382, 391] width 26 height 26
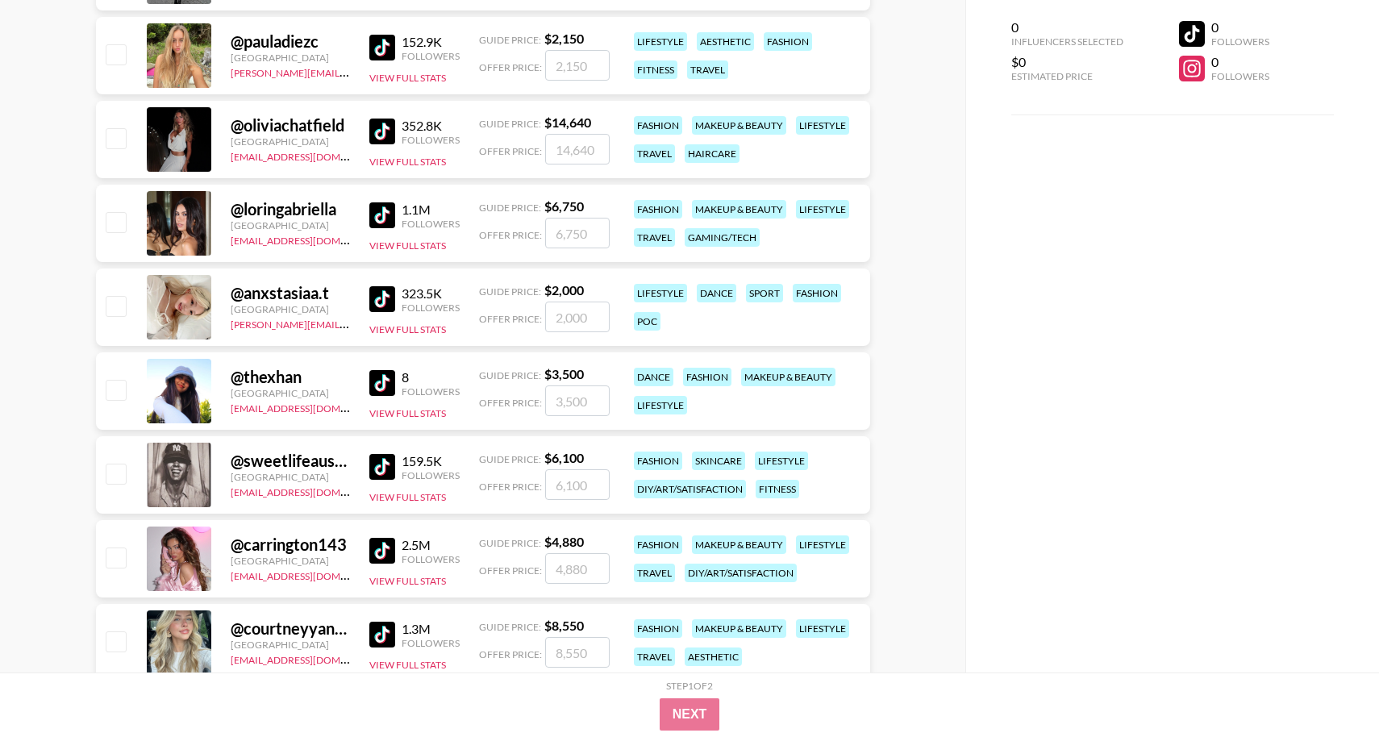
scroll to position [2365, 0]
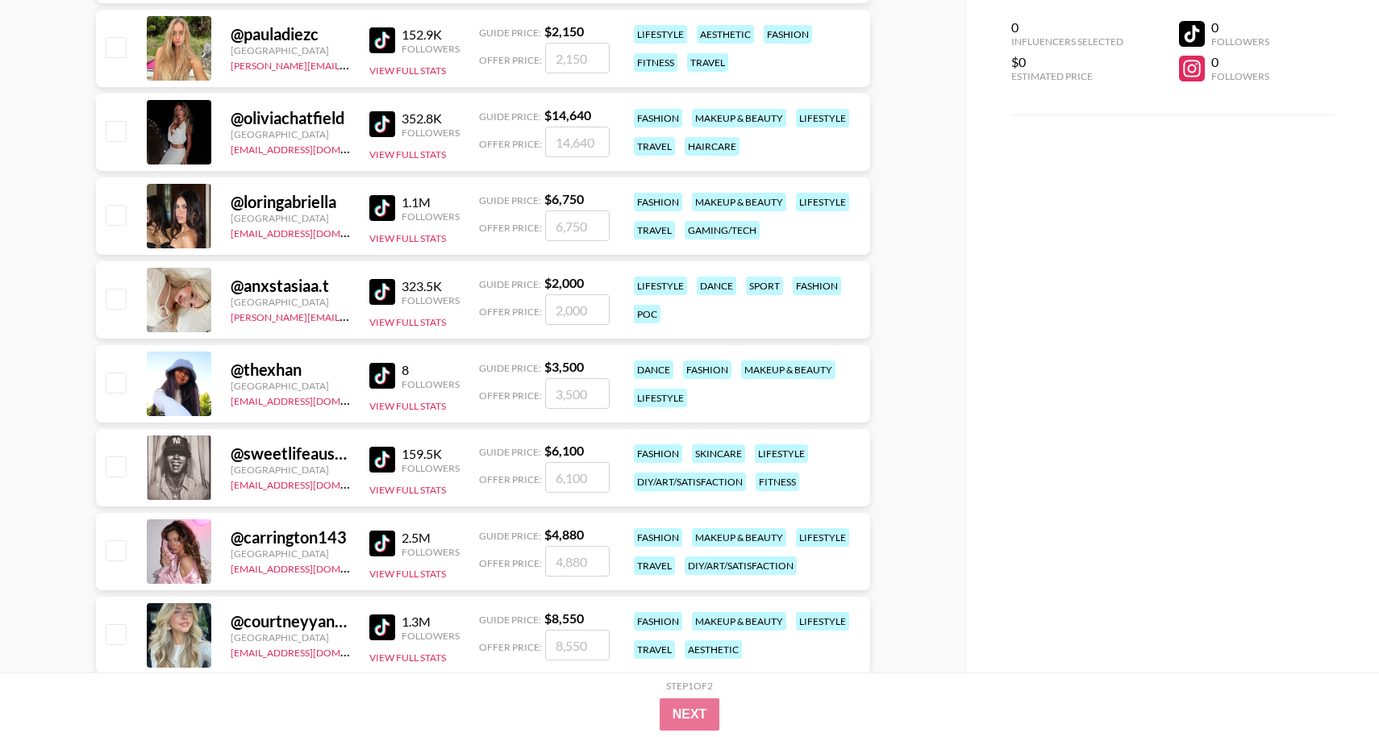
click at [377, 543] on img at bounding box center [382, 543] width 26 height 26
click at [380, 627] on img at bounding box center [382, 627] width 26 height 26
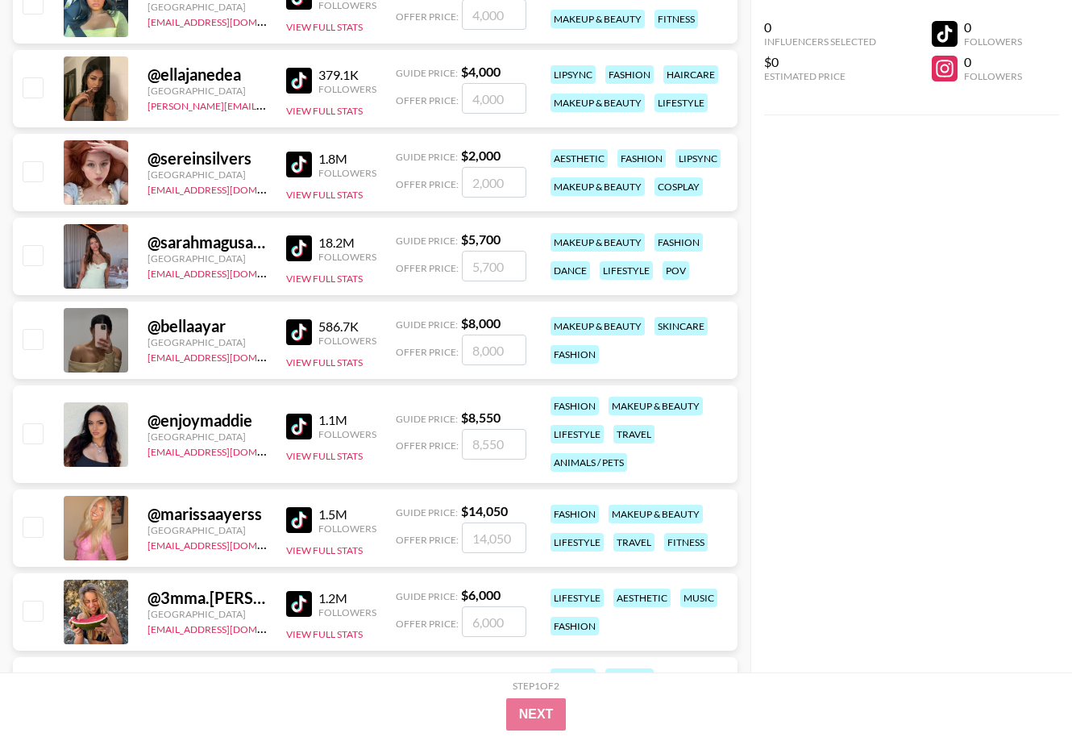
scroll to position [0, 0]
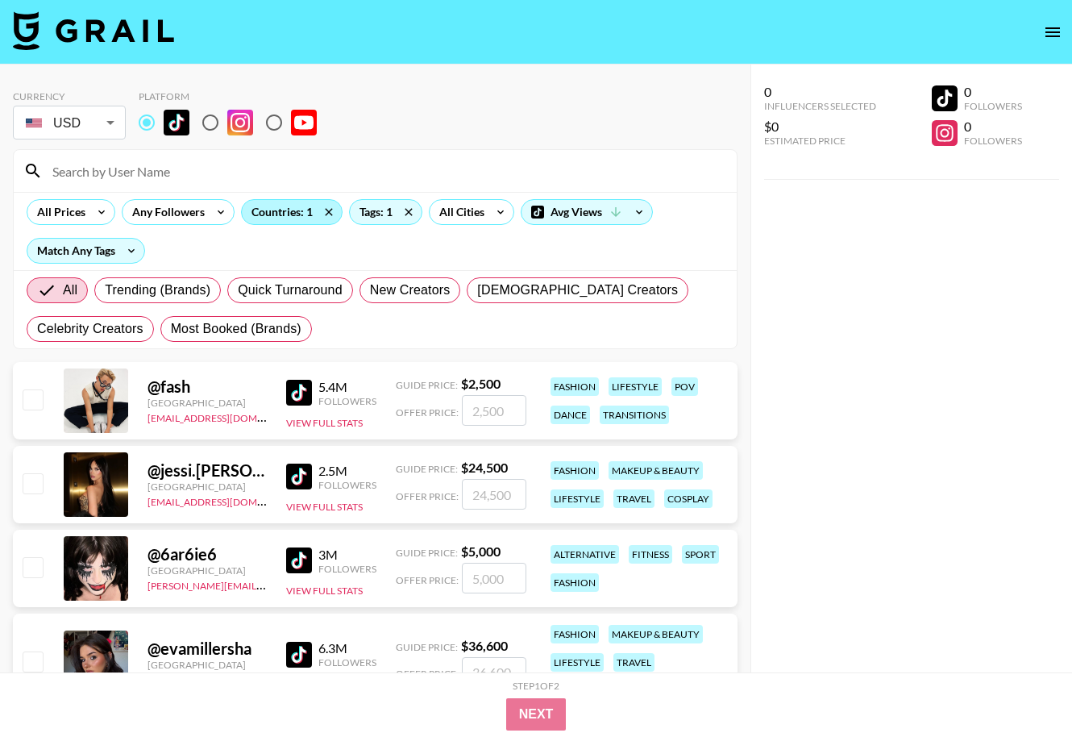
click at [291, 209] on div "Countries: 1" at bounding box center [292, 212] width 100 height 24
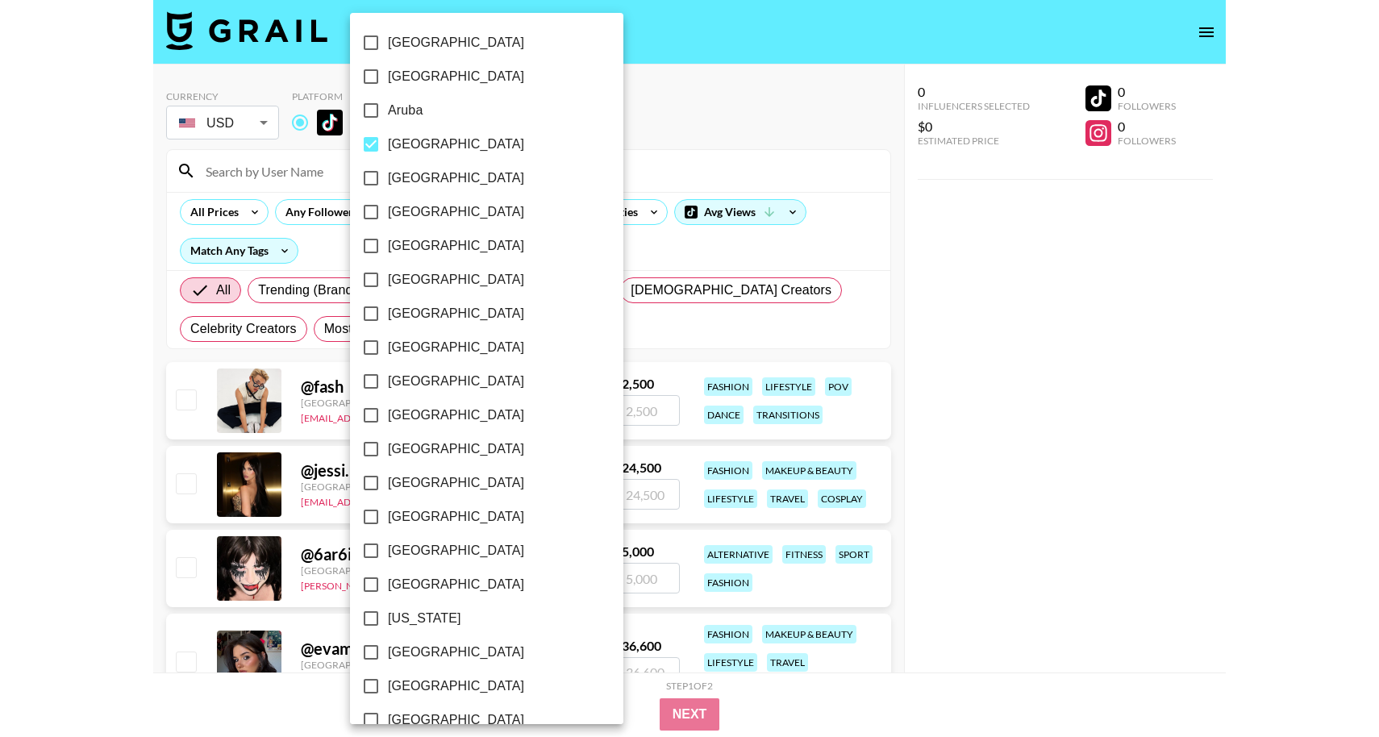
scroll to position [1143, 0]
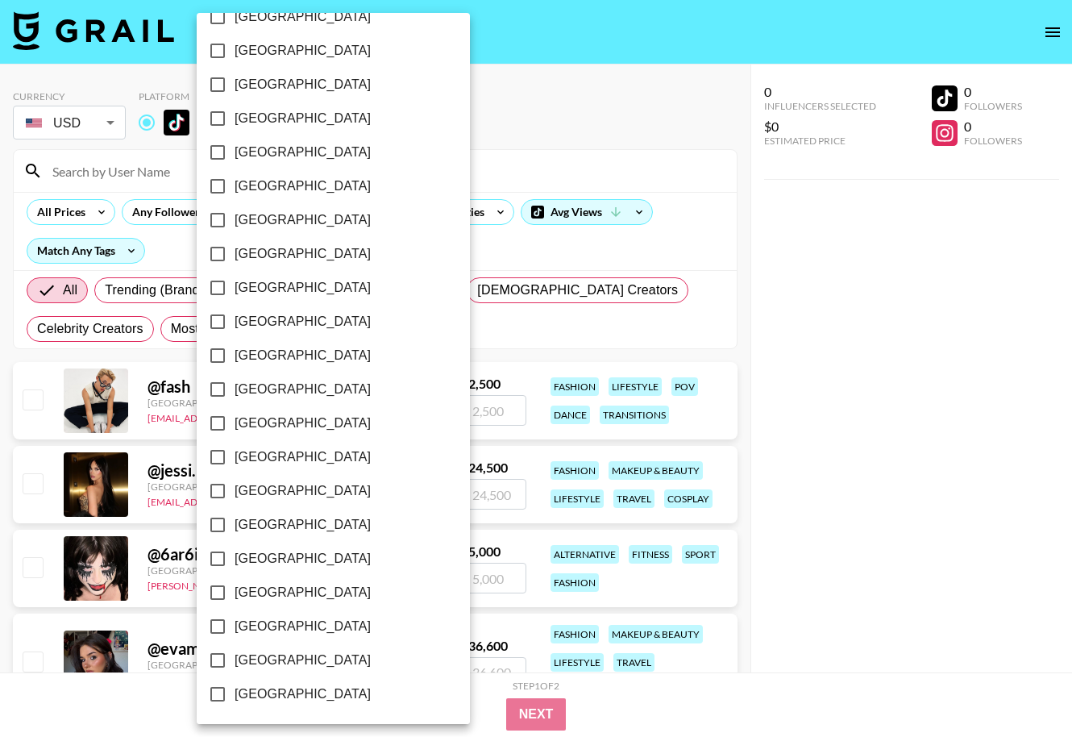
click at [536, 251] on div at bounding box center [536, 368] width 1072 height 737
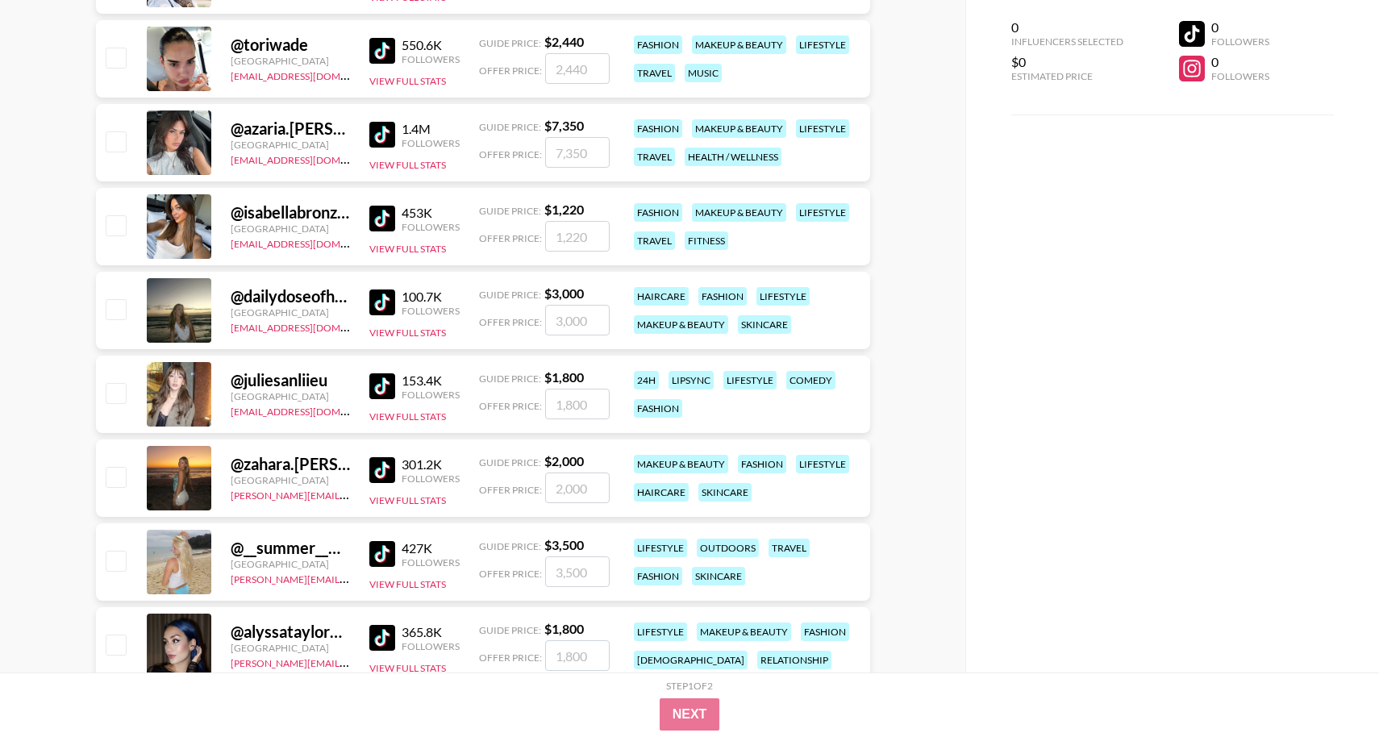
scroll to position [3492, 0]
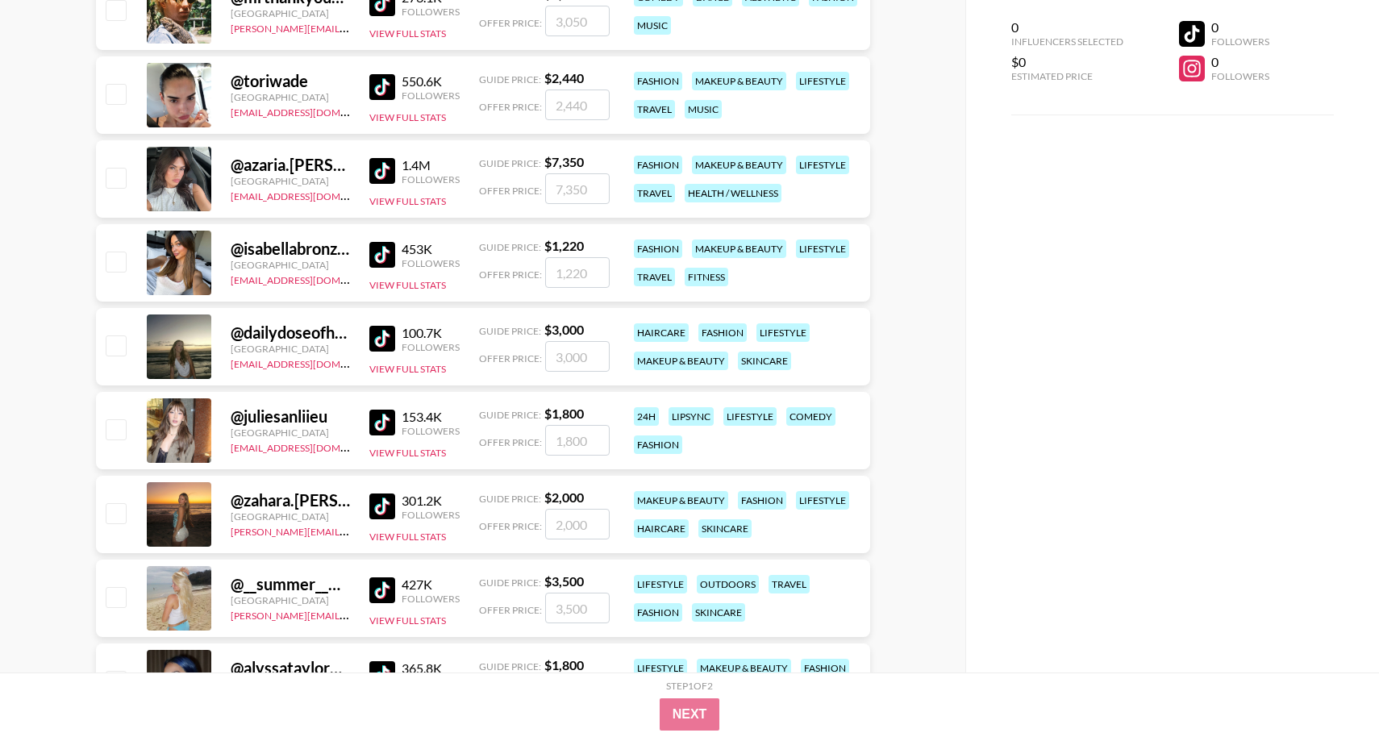
click at [188, 255] on div at bounding box center [179, 263] width 64 height 64
click at [388, 337] on img at bounding box center [382, 339] width 26 height 26
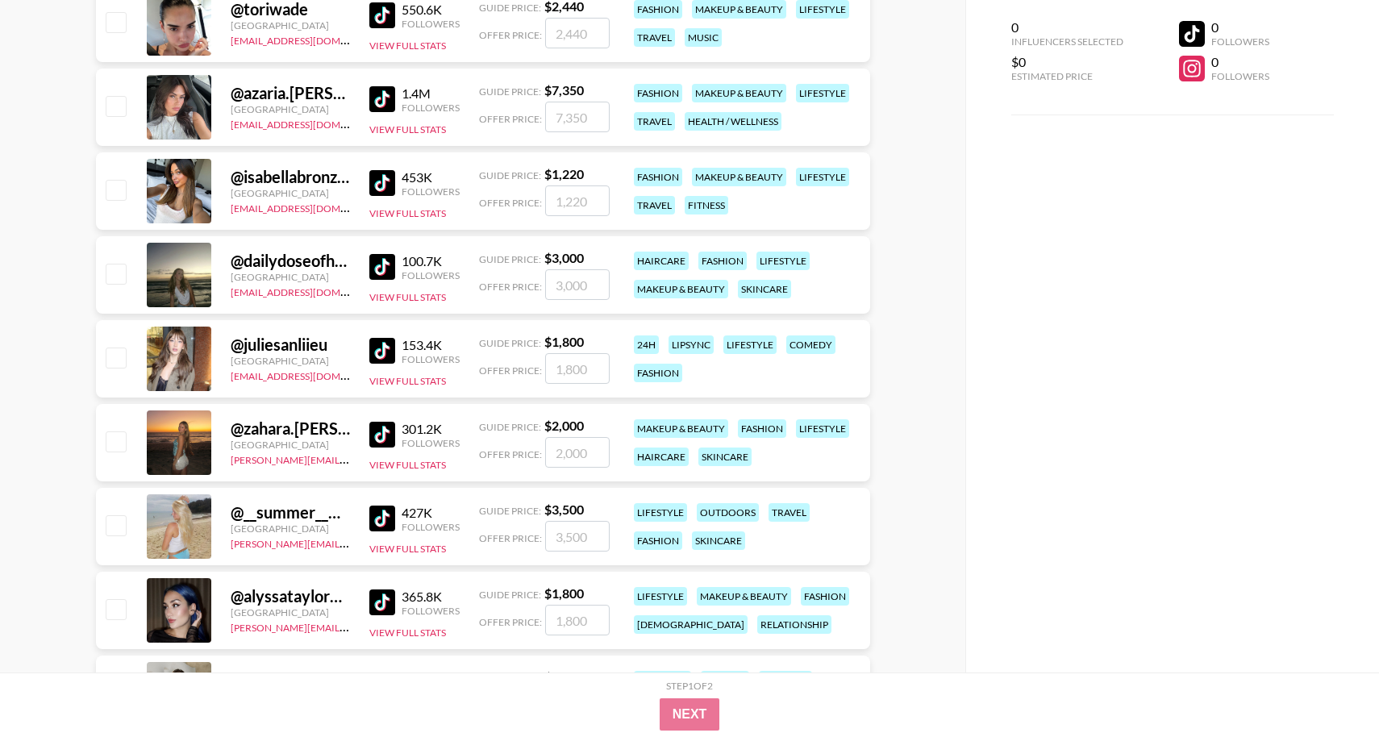
scroll to position [3563, 0]
click at [388, 432] on img at bounding box center [382, 435] width 26 height 26
click at [376, 518] on img at bounding box center [382, 519] width 26 height 26
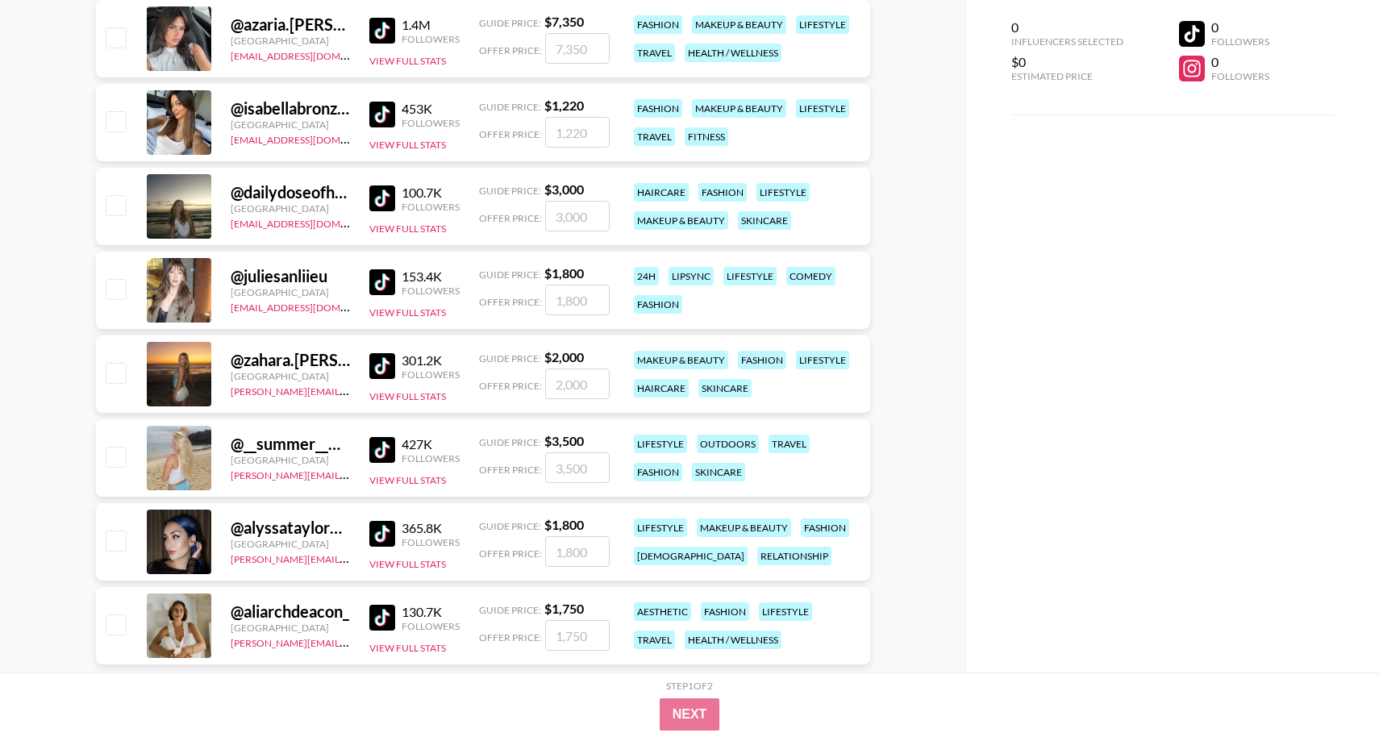
scroll to position [3669, 0]
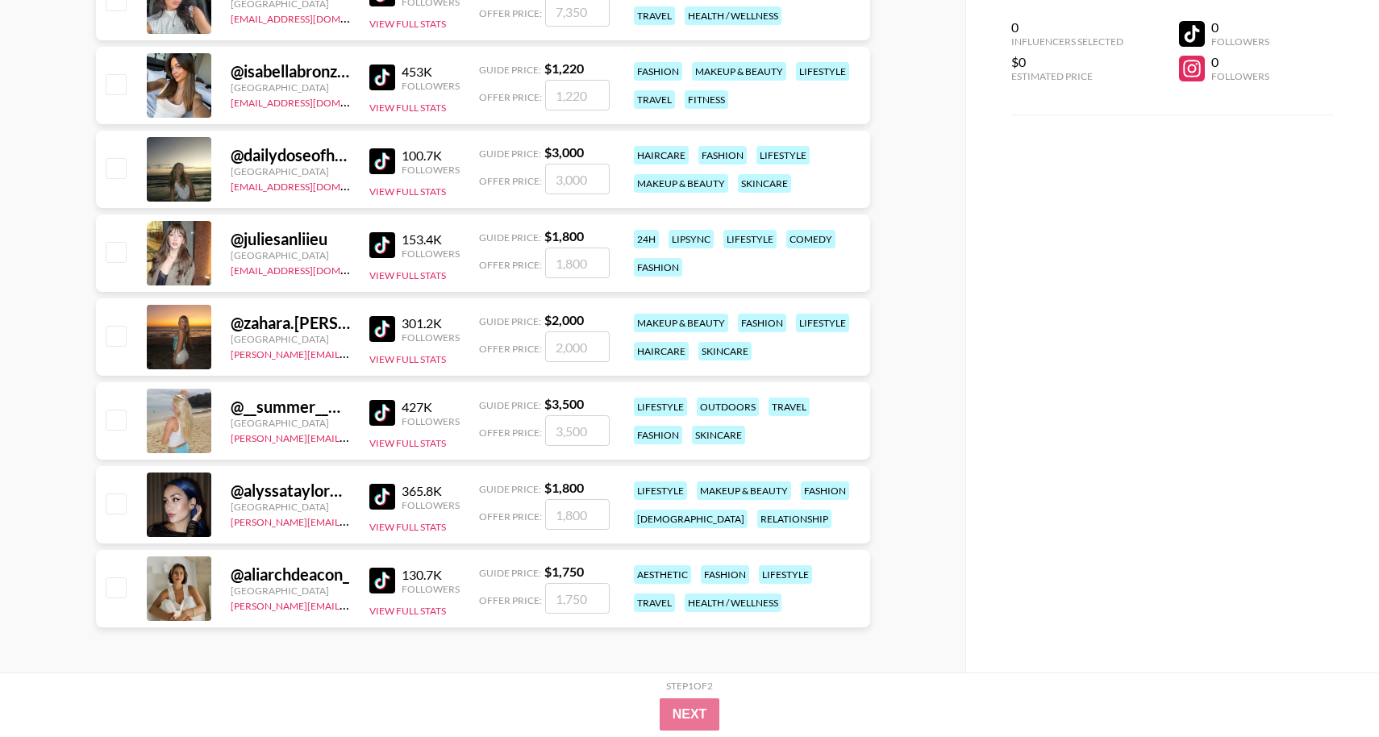
click at [385, 588] on img at bounding box center [382, 581] width 26 height 26
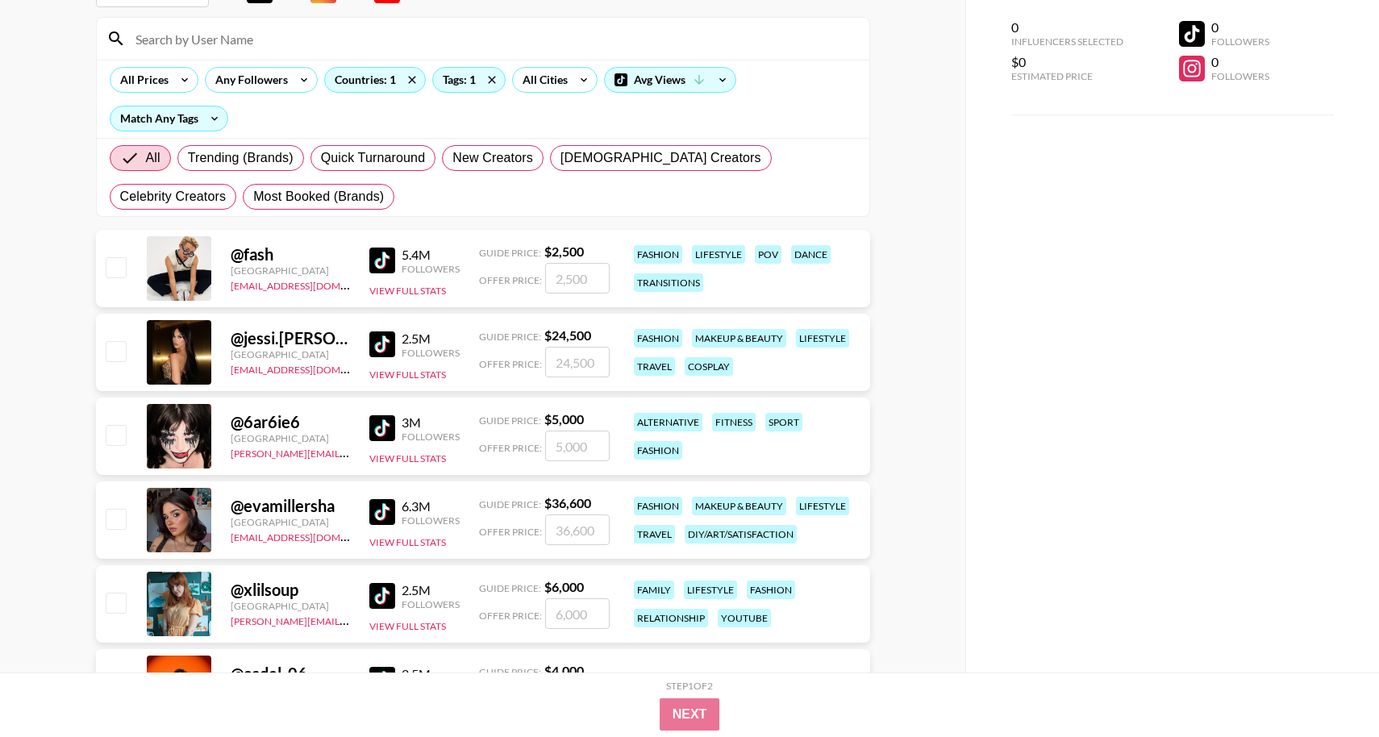
scroll to position [0, 0]
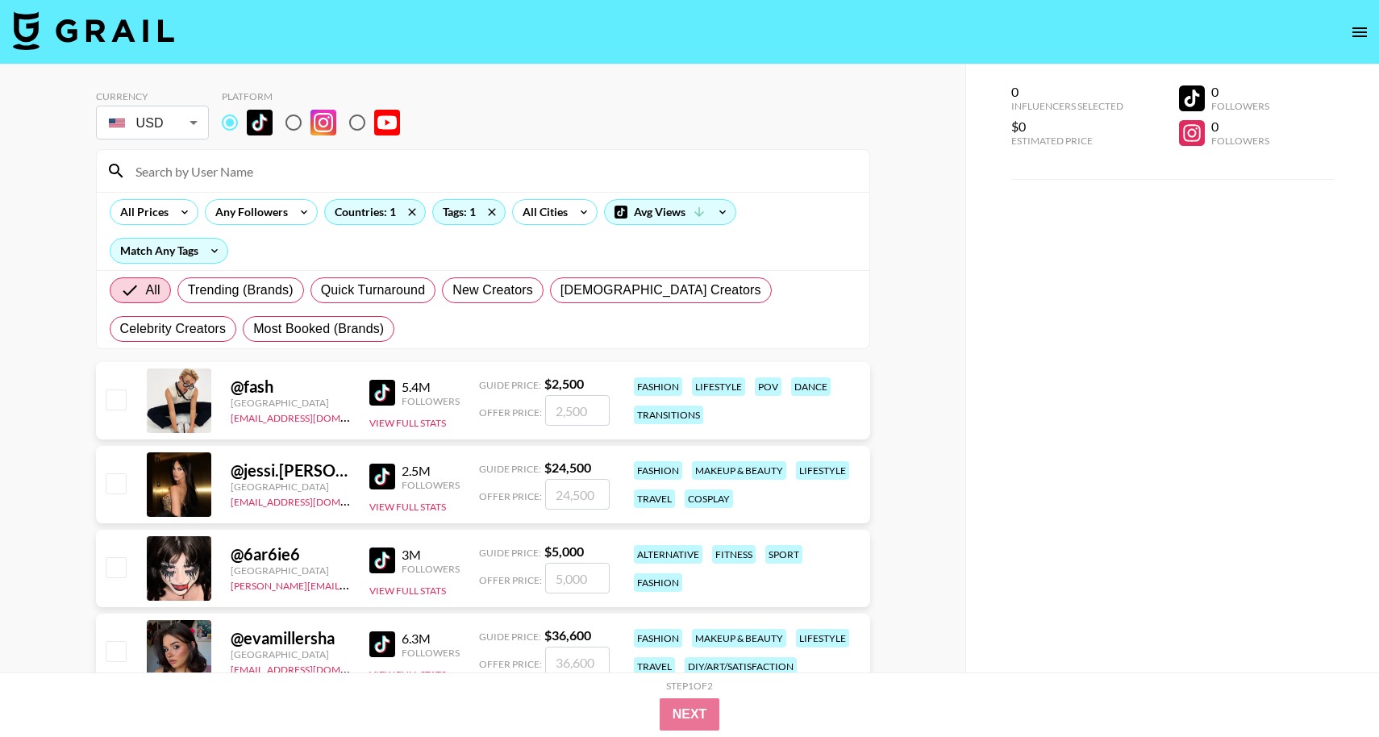
click at [298, 116] on input "radio" at bounding box center [294, 123] width 34 height 34
radio input "true"
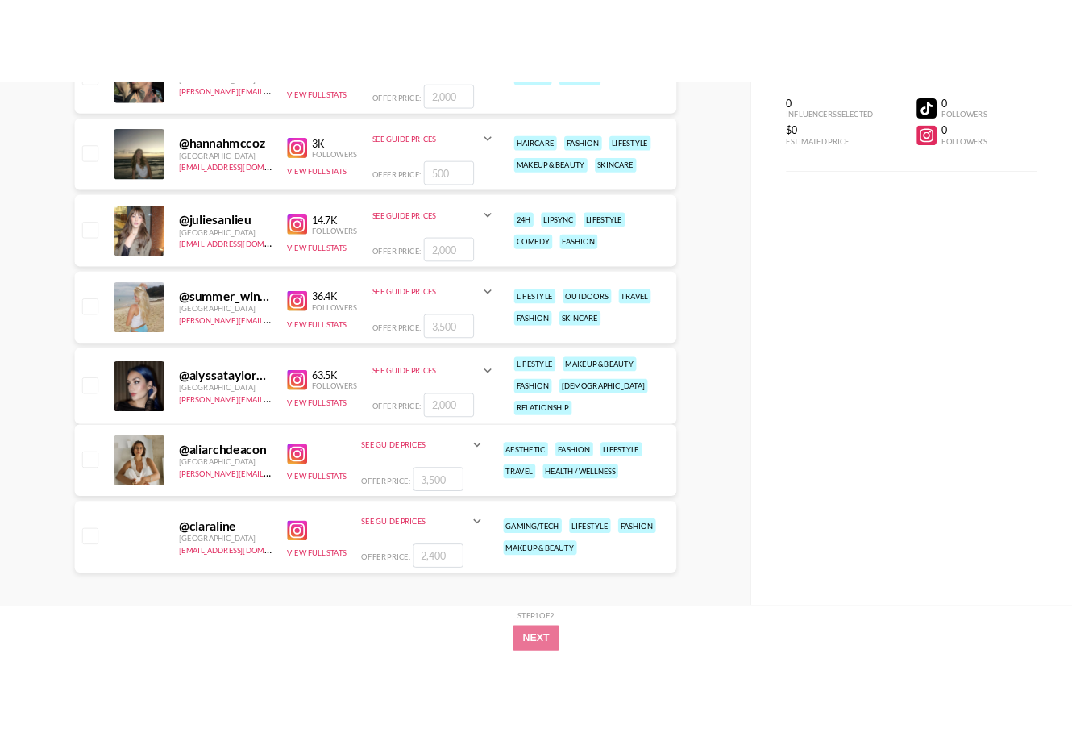
scroll to position [1898, 0]
